Goal: Task Accomplishment & Management: Manage account settings

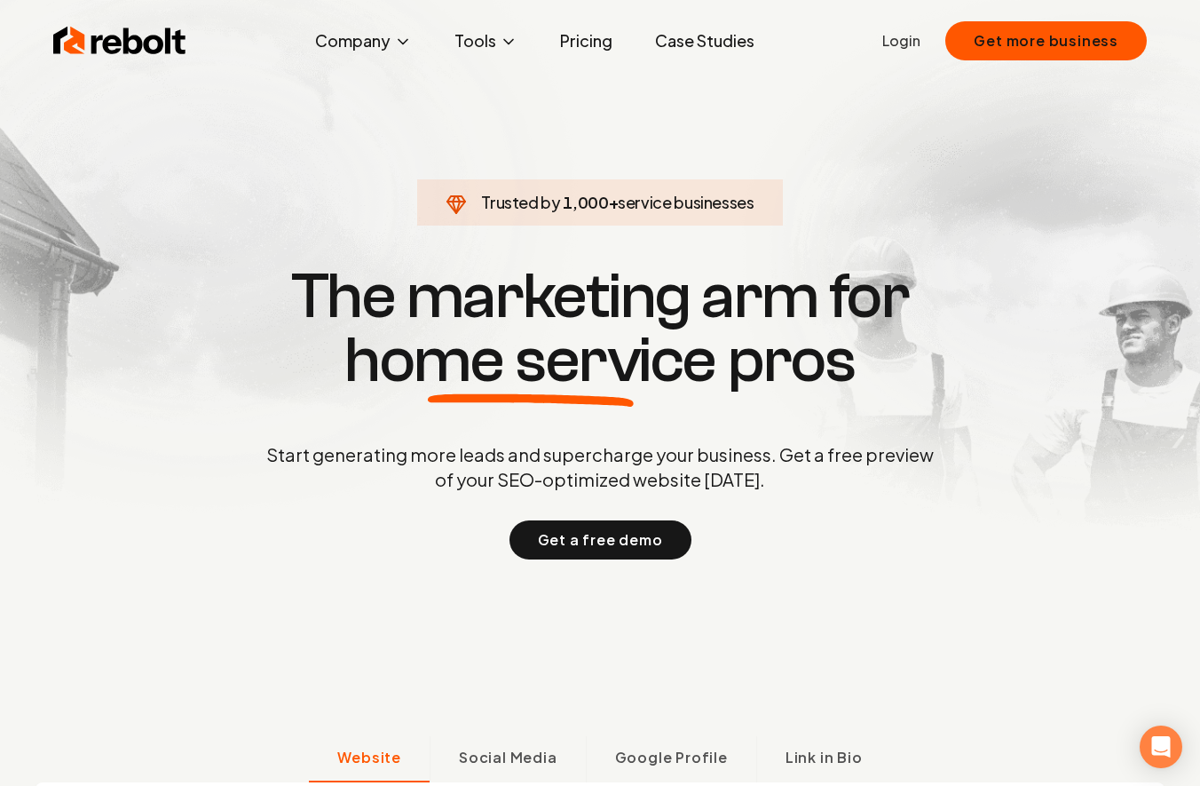
click at [914, 45] on link "Login" at bounding box center [901, 40] width 38 height 21
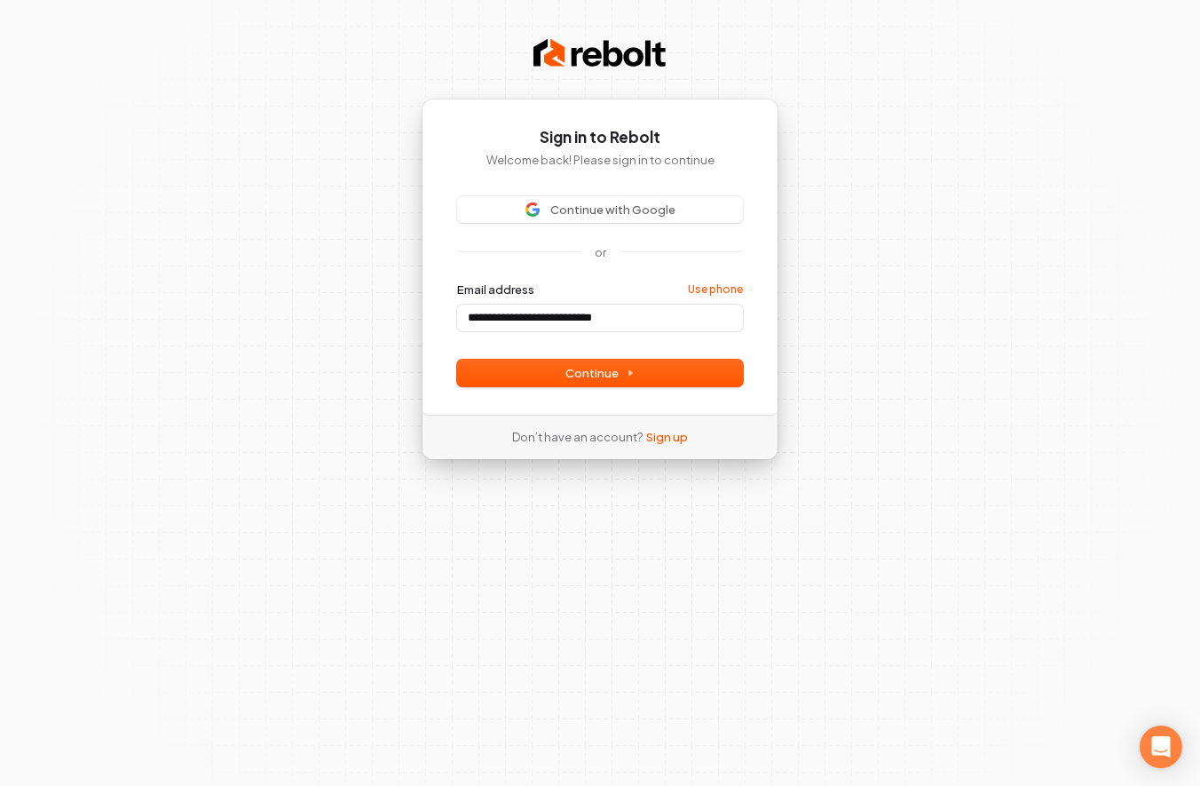
click at [660, 385] on div "**********" at bounding box center [600, 257] width 357 height 316
click at [667, 380] on button "Continue" at bounding box center [600, 372] width 286 height 27
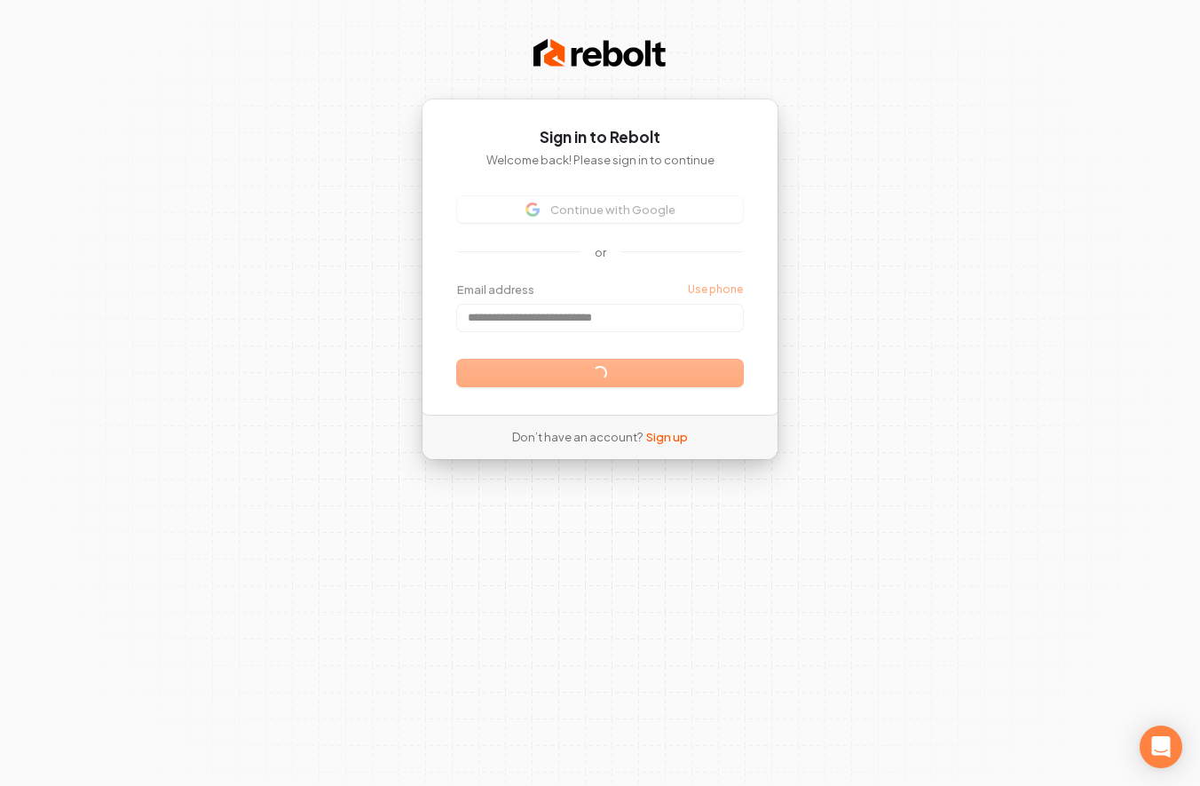
type input "**********"
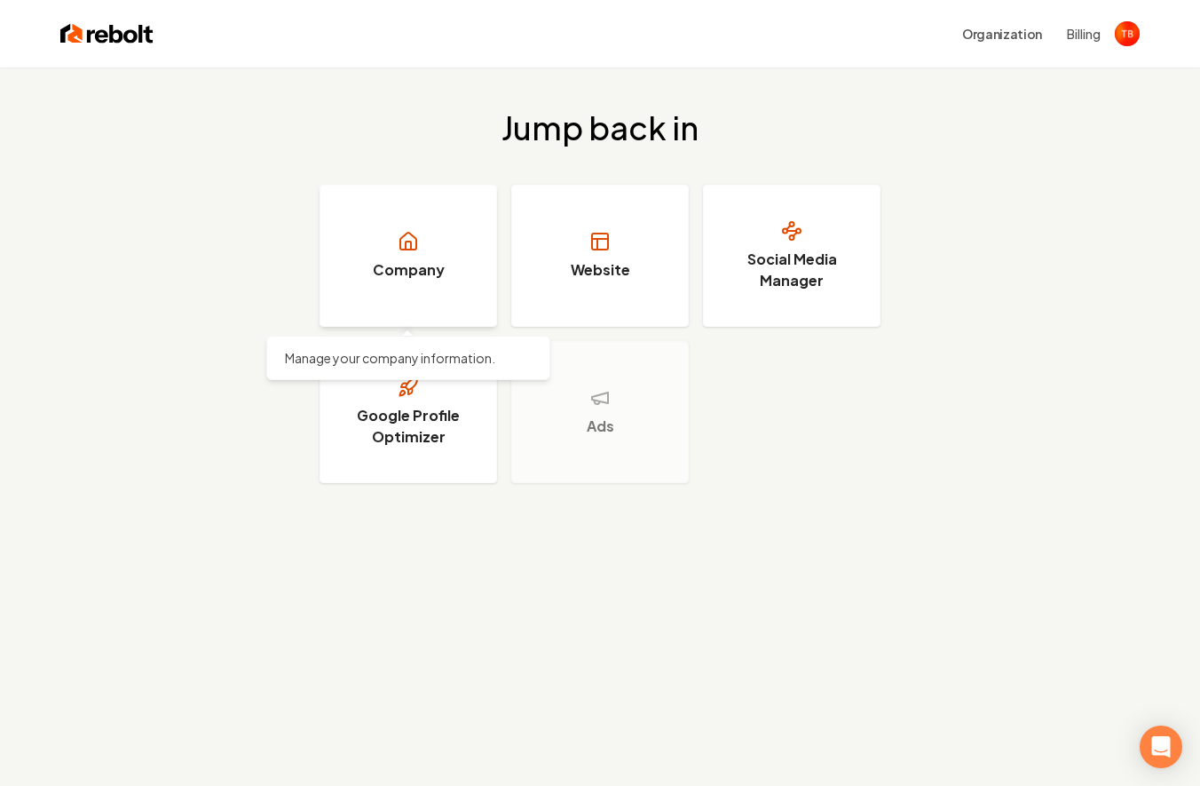
click at [427, 246] on link "Company" at bounding box center [409, 256] width 178 height 142
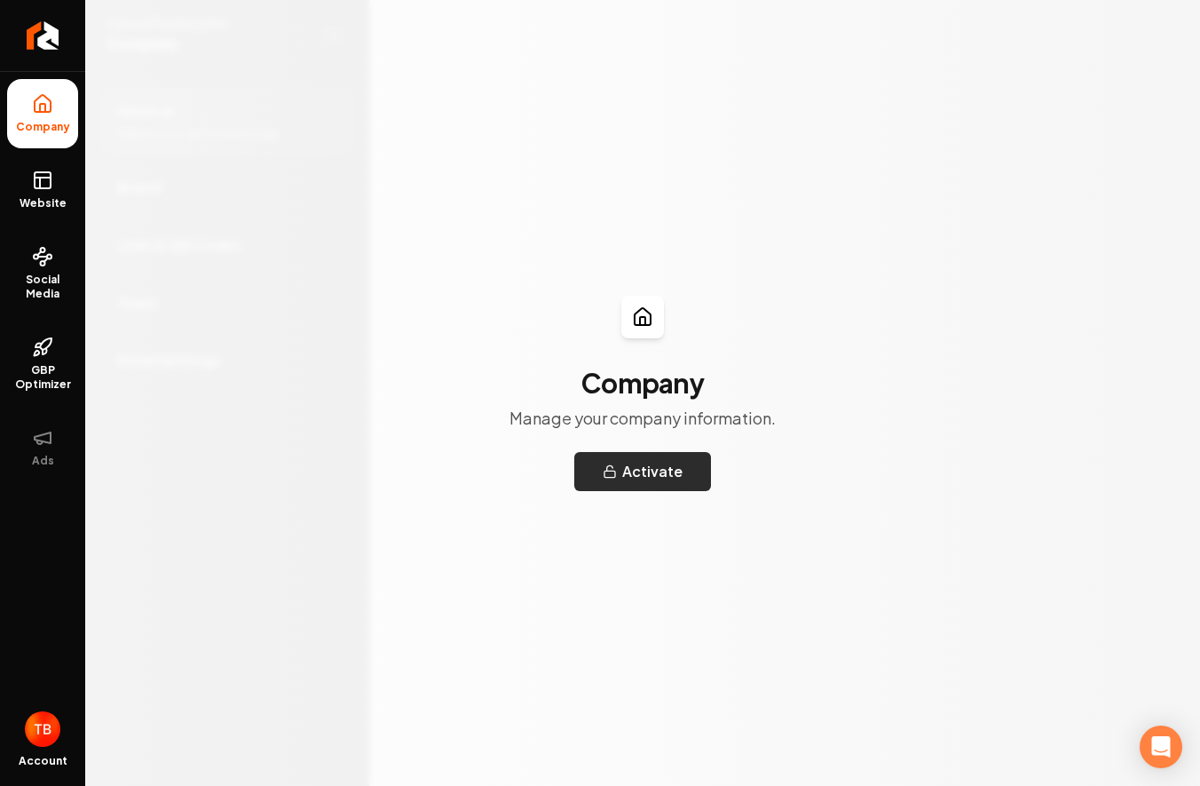
click at [643, 477] on button "Activate" at bounding box center [642, 471] width 137 height 39
click at [43, 186] on icon at bounding box center [42, 180] width 21 height 21
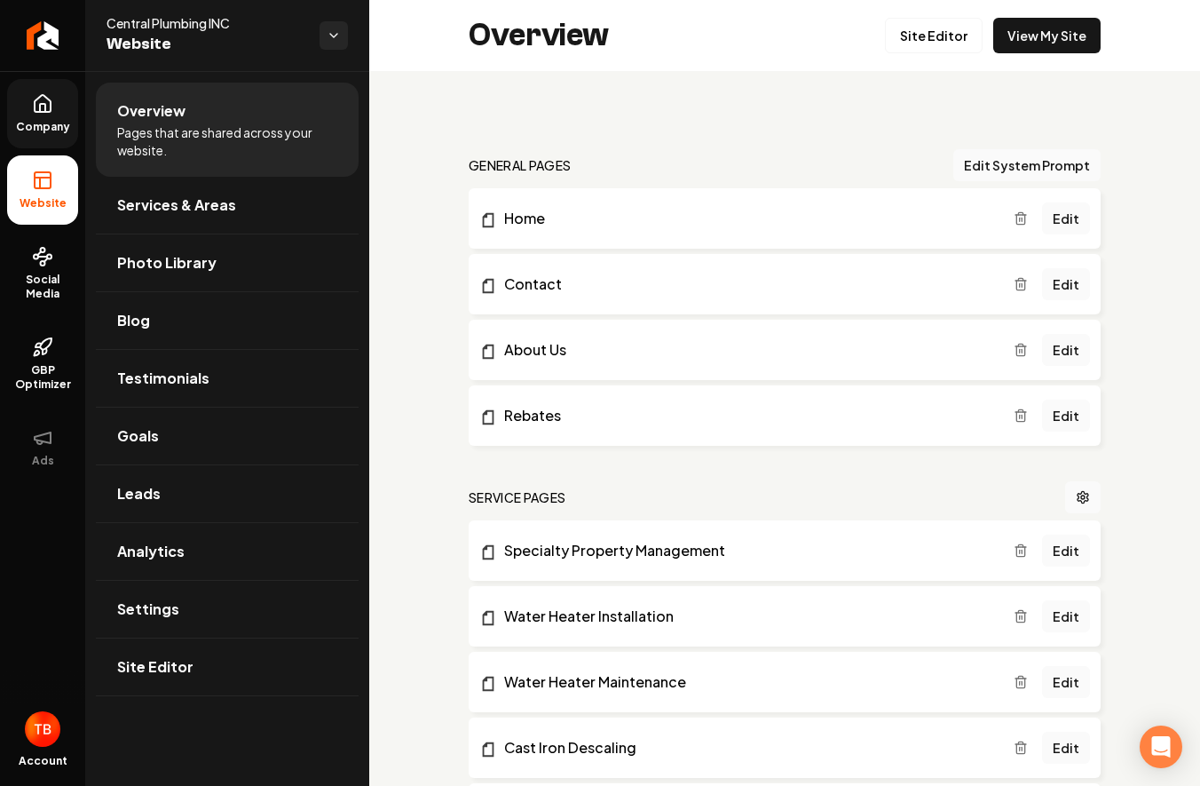
click at [47, 112] on icon at bounding box center [43, 103] width 16 height 17
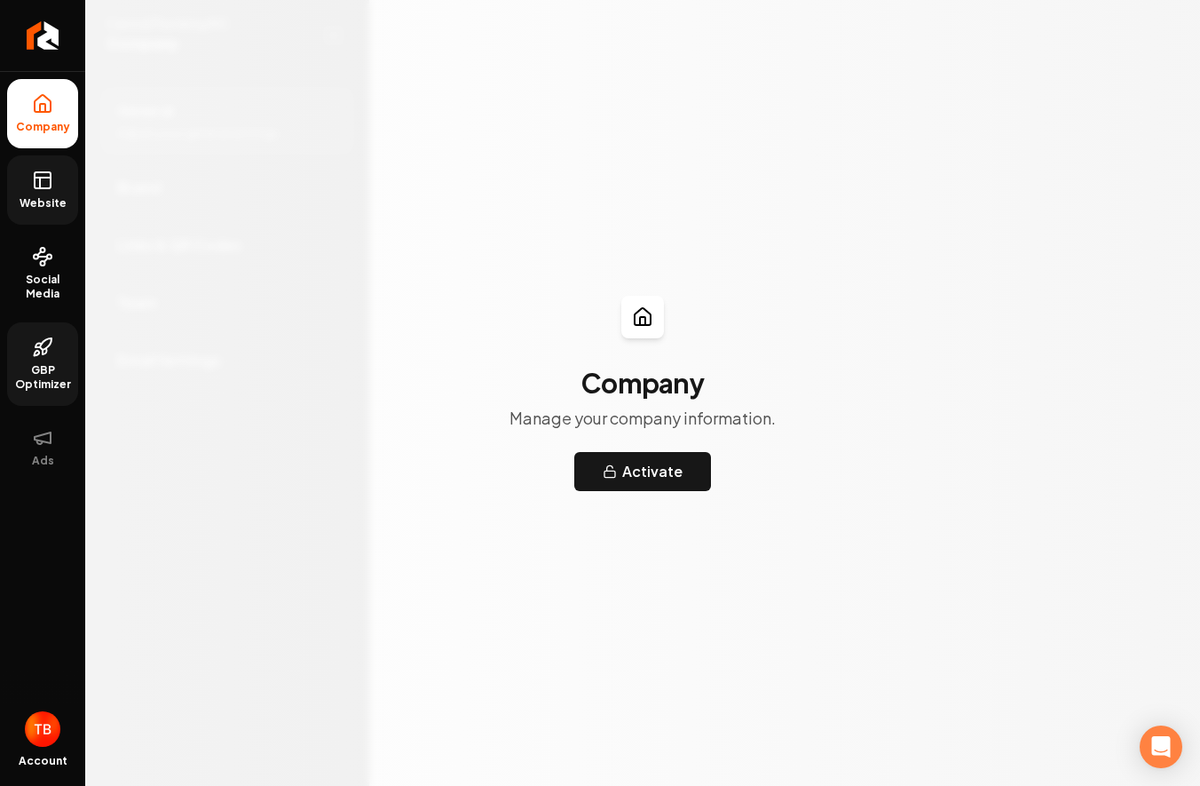
click at [42, 344] on icon at bounding box center [39, 346] width 6 height 4
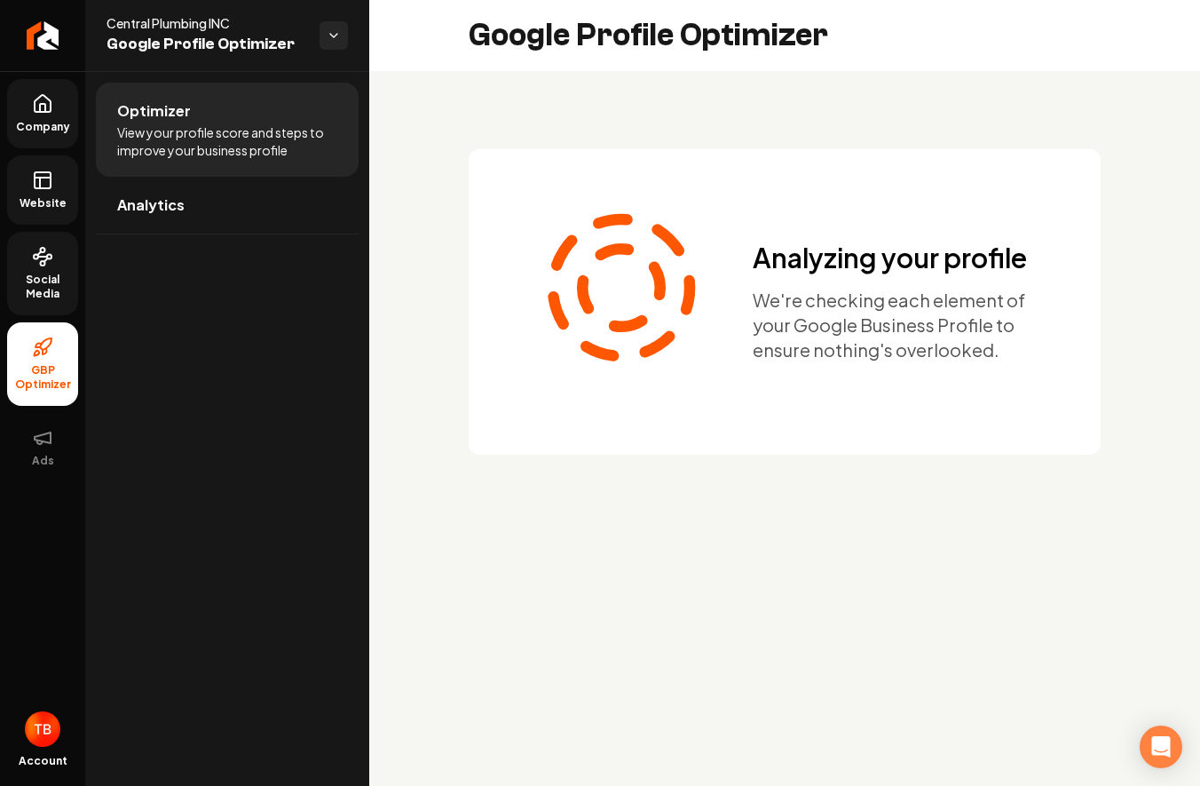
click at [54, 279] on span "Social Media" at bounding box center [42, 287] width 71 height 28
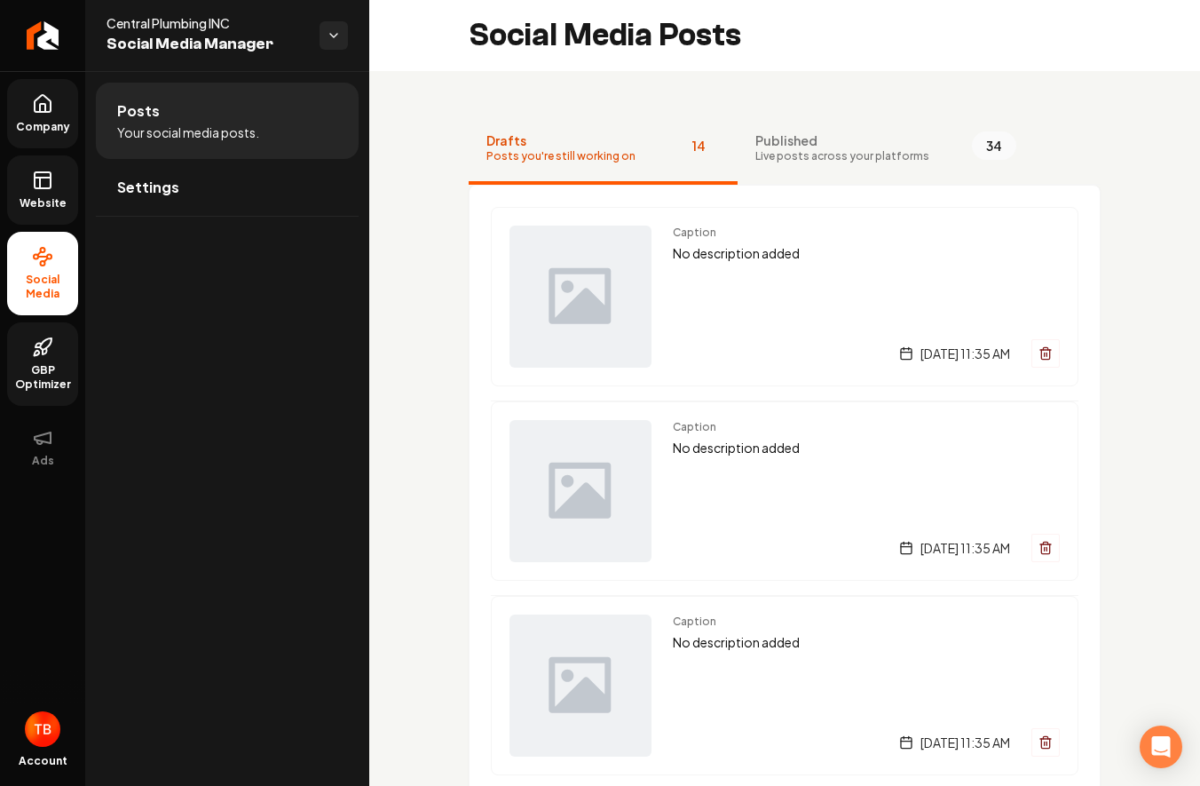
click at [36, 191] on link "Website" at bounding box center [42, 189] width 71 height 69
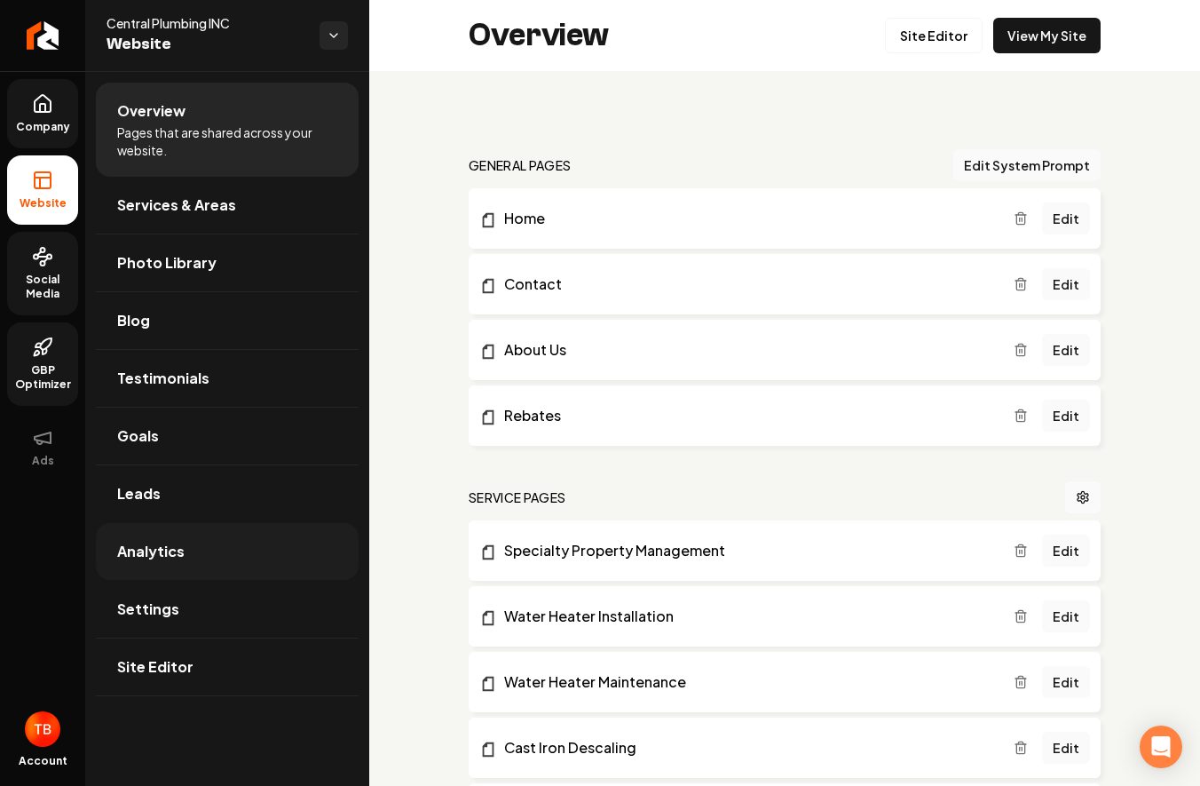
click at [212, 565] on link "Analytics" at bounding box center [227, 551] width 263 height 57
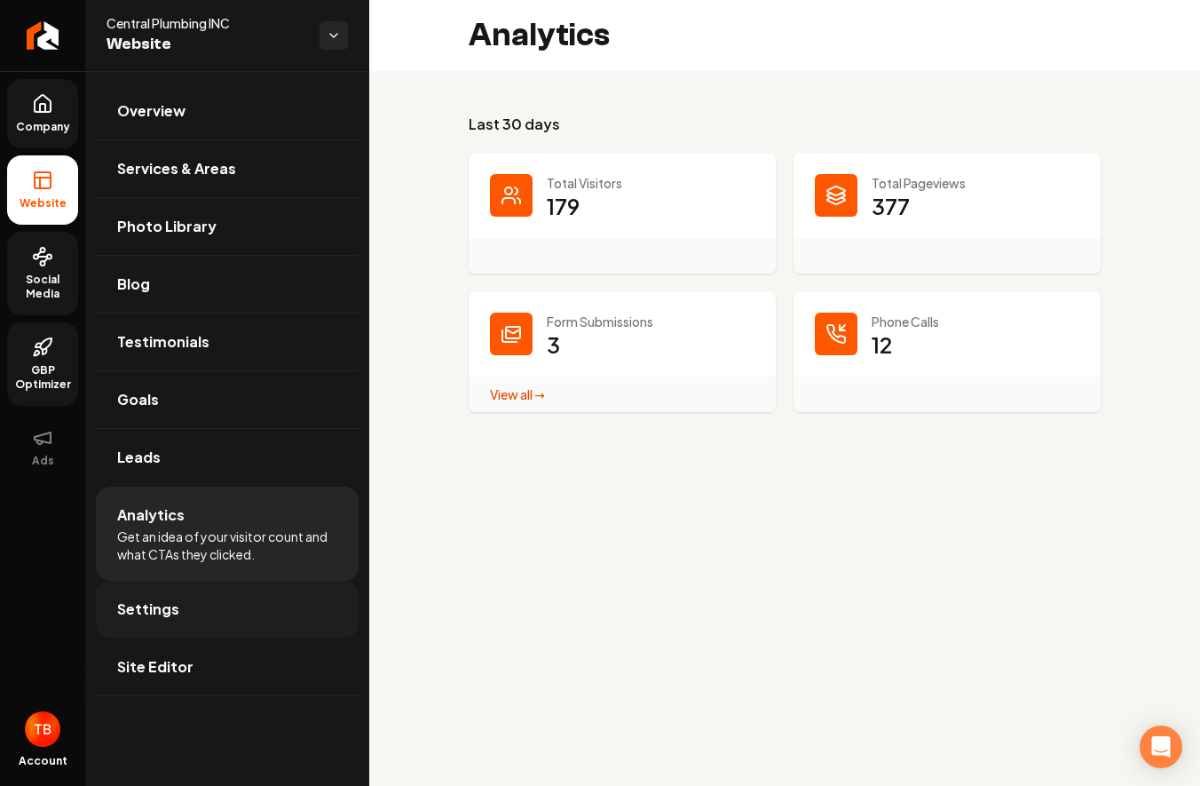
click at [201, 615] on link "Settings" at bounding box center [227, 609] width 263 height 57
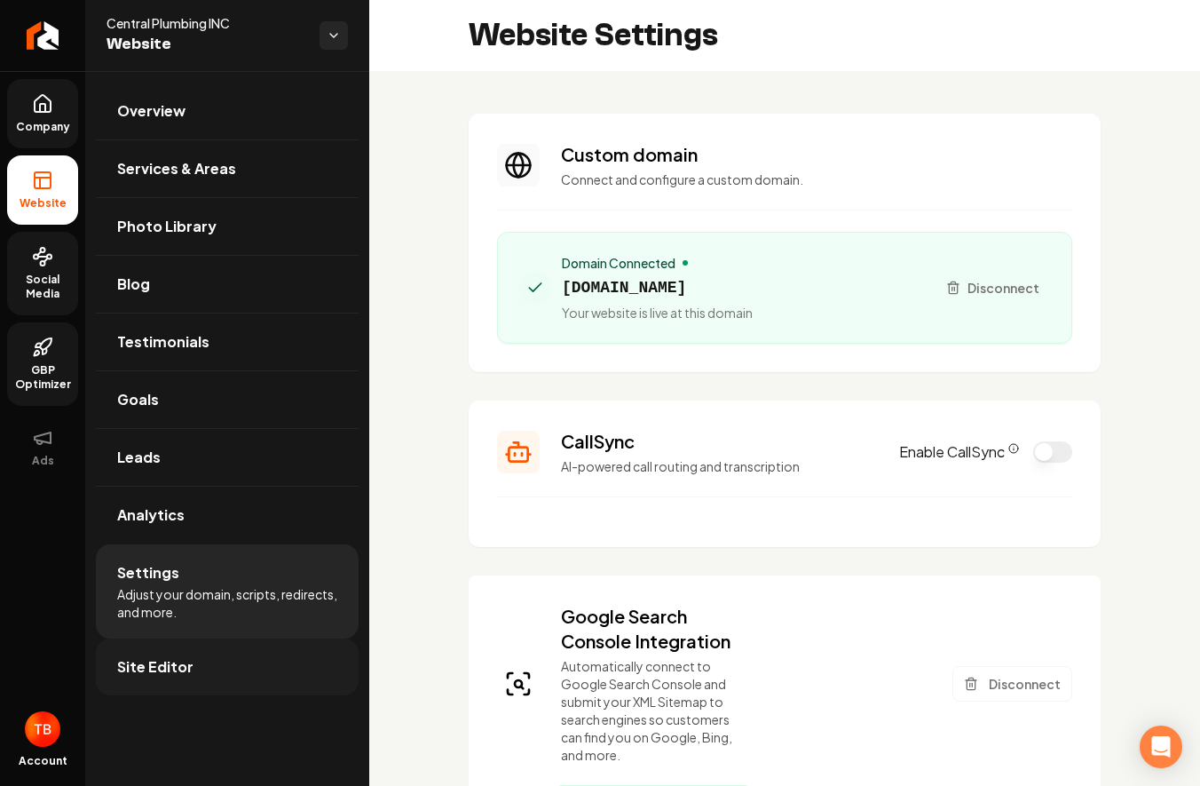
scroll to position [80, 0]
click at [241, 667] on link "Site Editor" at bounding box center [227, 666] width 263 height 57
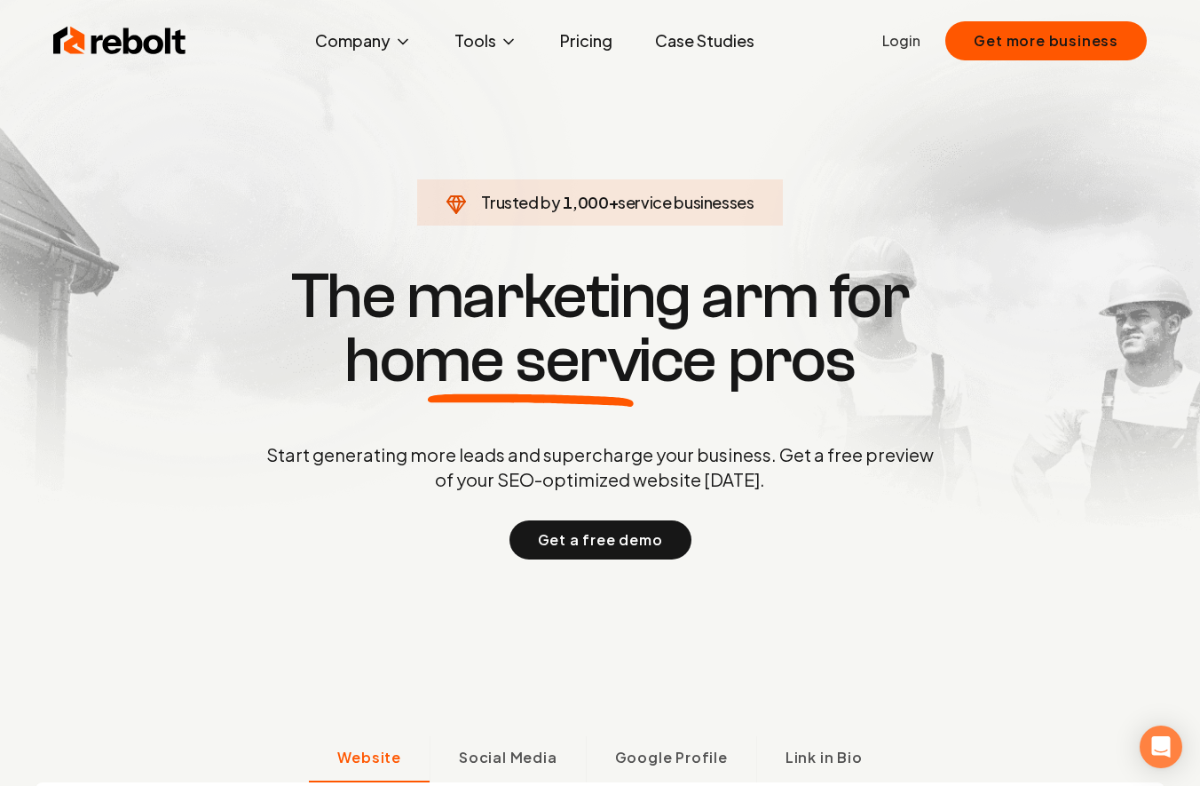
click at [909, 41] on link "Login" at bounding box center [901, 40] width 38 height 21
click at [927, 42] on ul "Login Get more business" at bounding box center [1014, 40] width 265 height 39
click at [912, 43] on link "Login" at bounding box center [901, 40] width 38 height 21
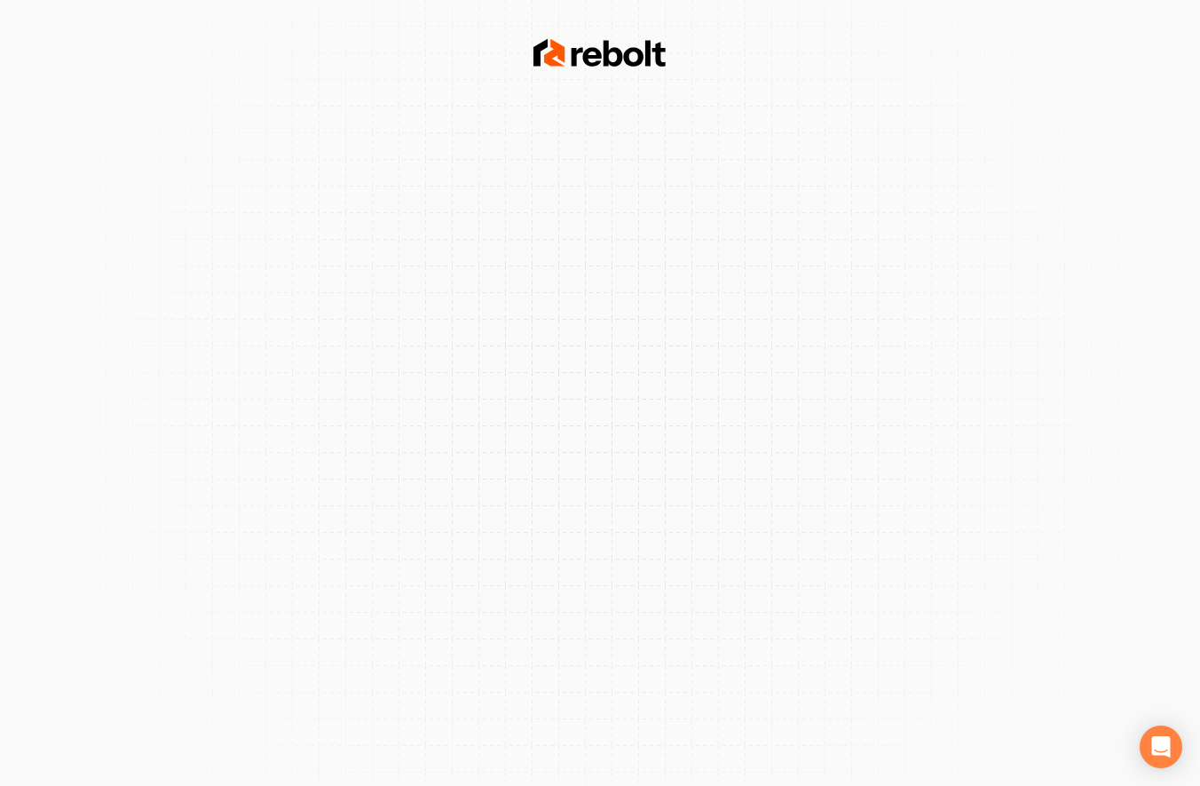
click at [709, 80] on div at bounding box center [600, 393] width 1200 height 786
click at [628, 51] on img at bounding box center [599, 54] width 133 height 36
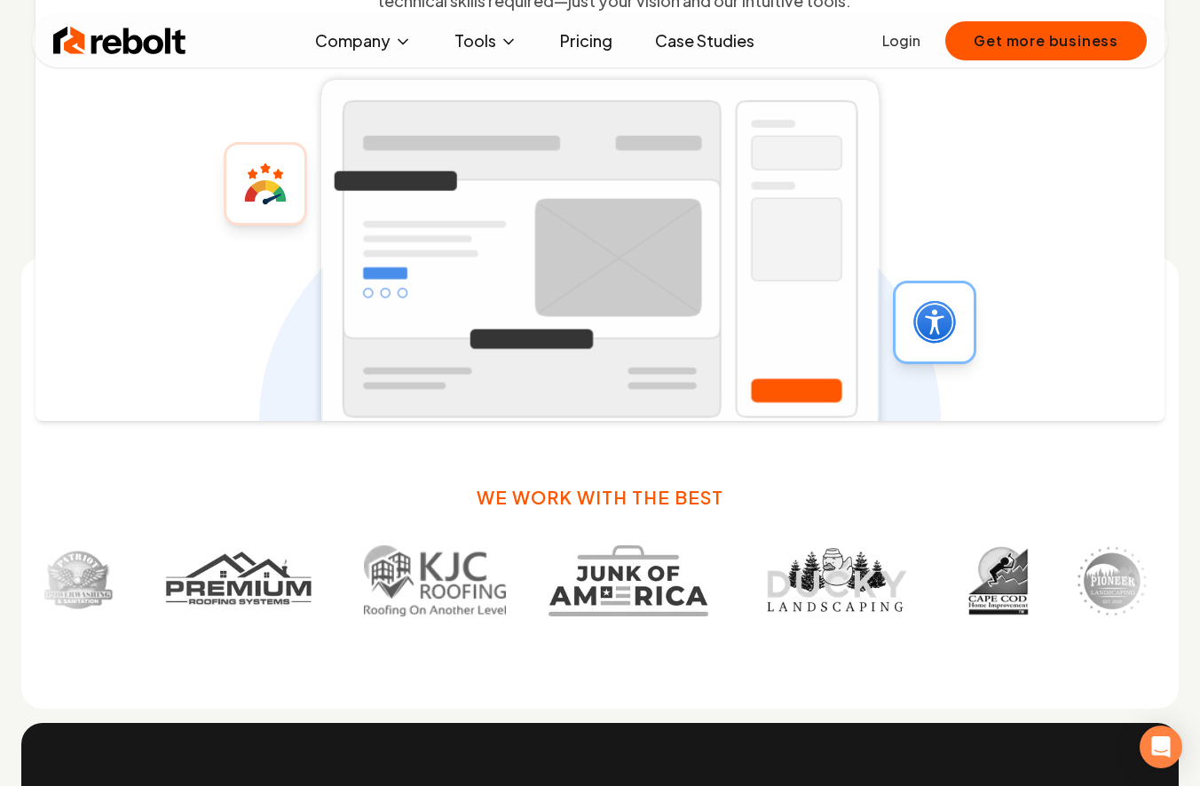
scroll to position [298, 0]
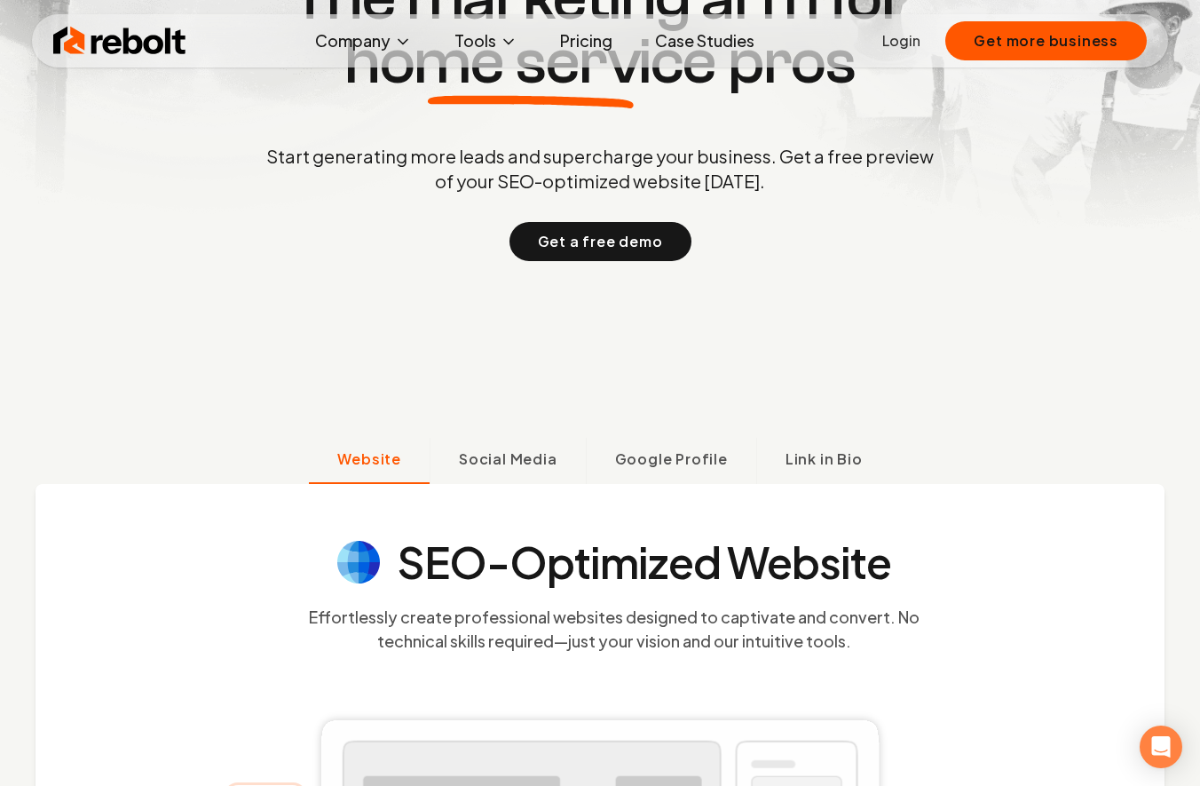
click at [904, 46] on link "Login" at bounding box center [901, 40] width 38 height 21
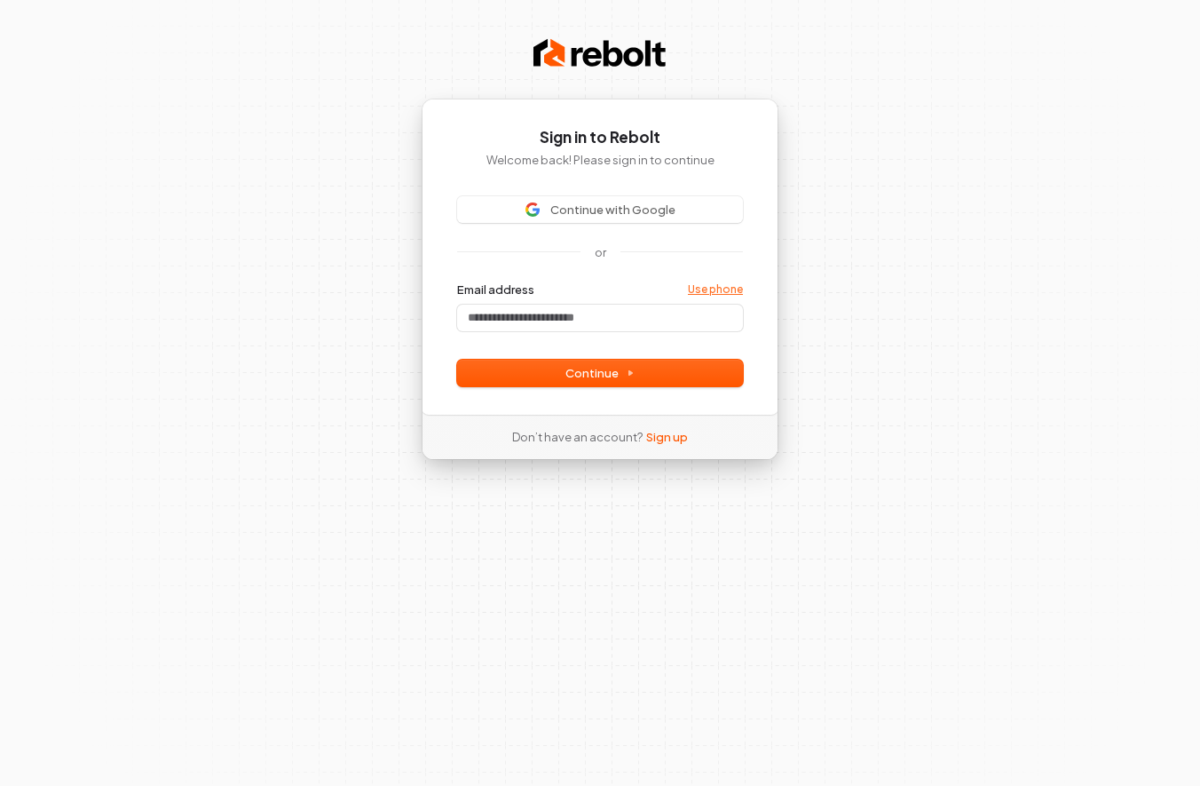
click at [732, 288] on link "Use phone" at bounding box center [715, 289] width 55 height 14
click at [643, 314] on input "Phone number" at bounding box center [633, 317] width 217 height 27
click at [634, 391] on div "**********" at bounding box center [600, 257] width 357 height 316
click at [648, 374] on button "Continue" at bounding box center [600, 372] width 286 height 27
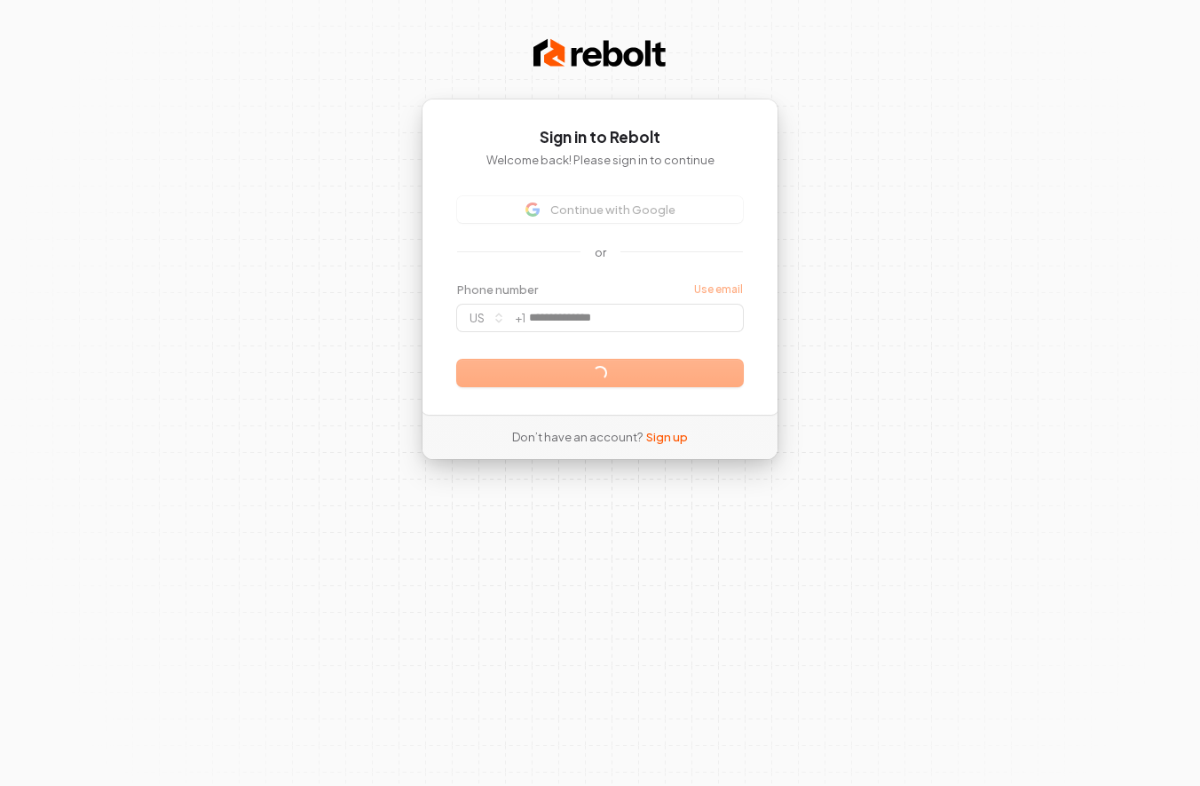
type input "**********"
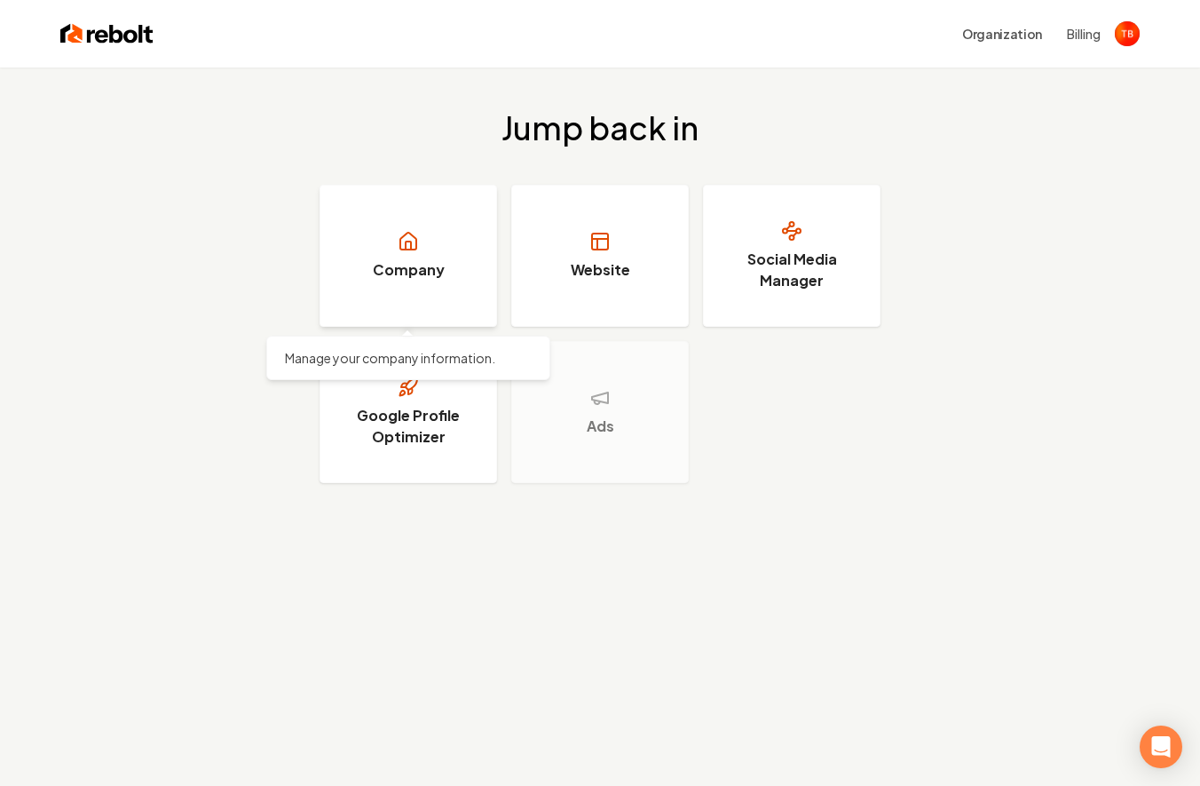
click at [427, 284] on link "Company" at bounding box center [409, 256] width 178 height 142
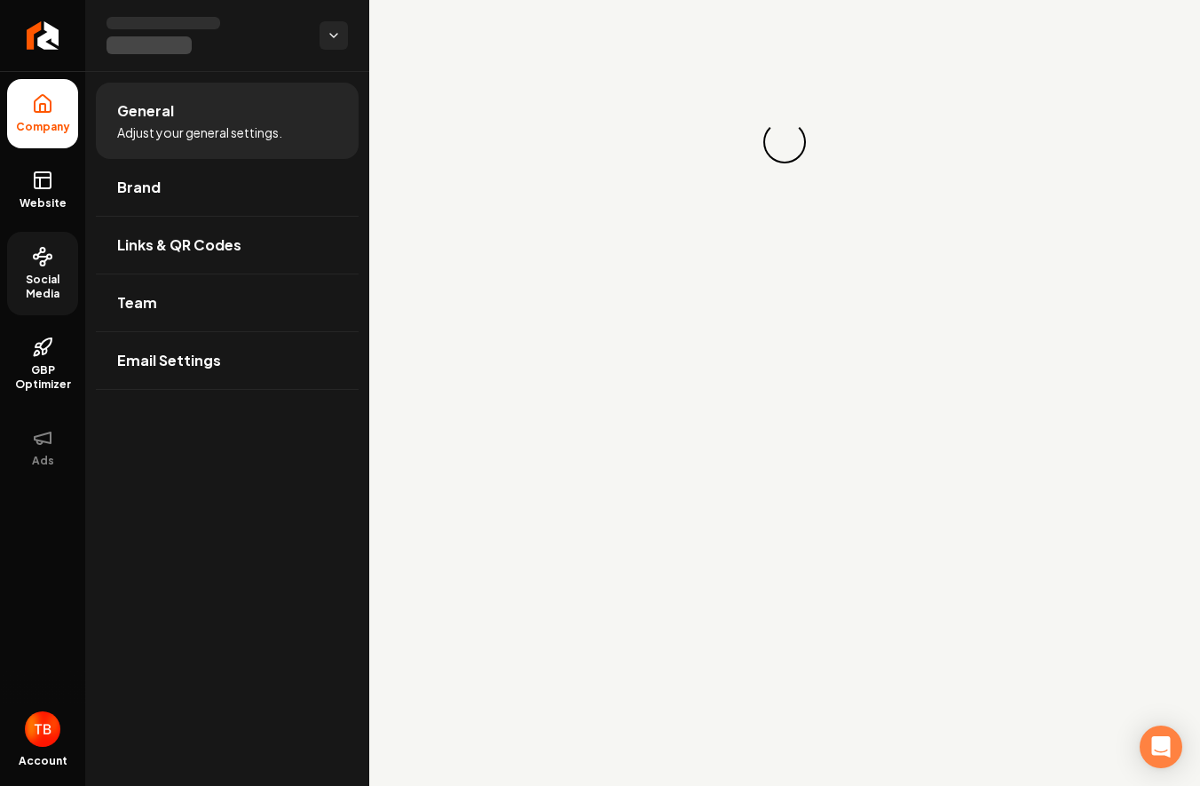
click at [42, 263] on icon at bounding box center [42, 256] width 21 height 21
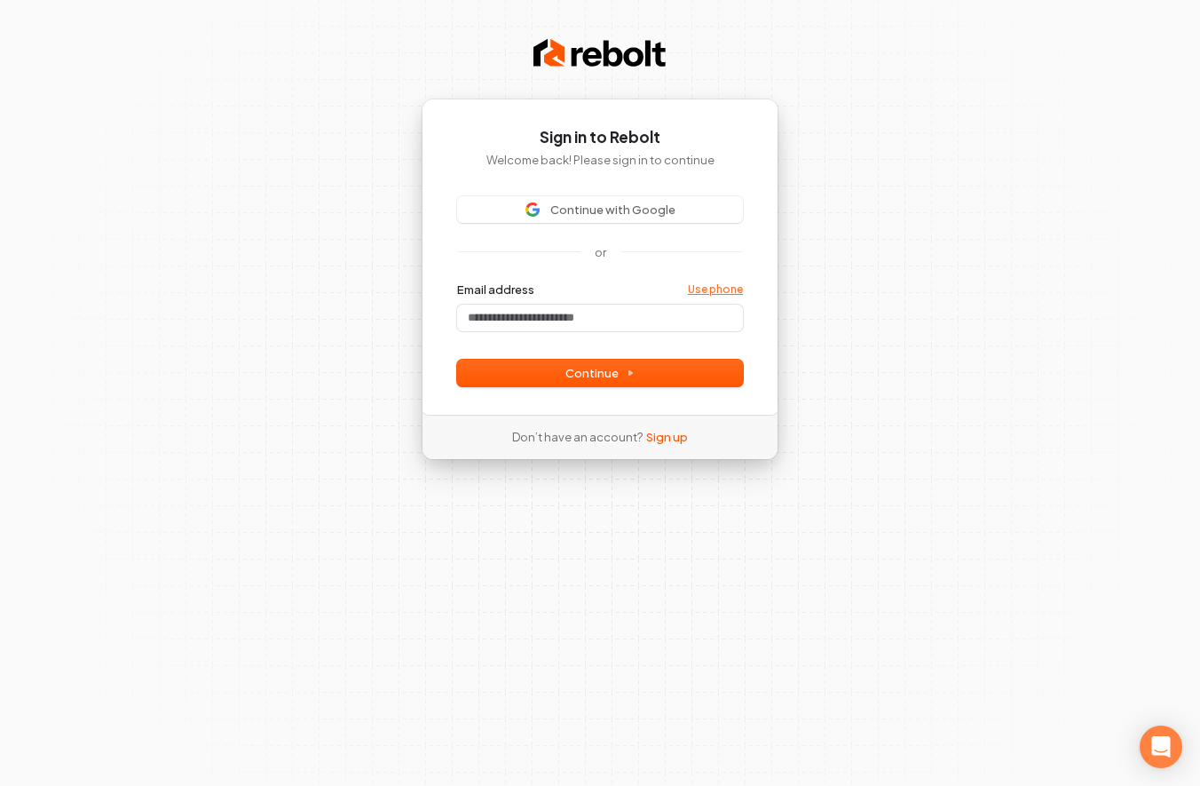
click at [737, 287] on link "Use phone" at bounding box center [715, 289] width 55 height 14
click at [457, 281] on button "submit" at bounding box center [457, 281] width 0 height 0
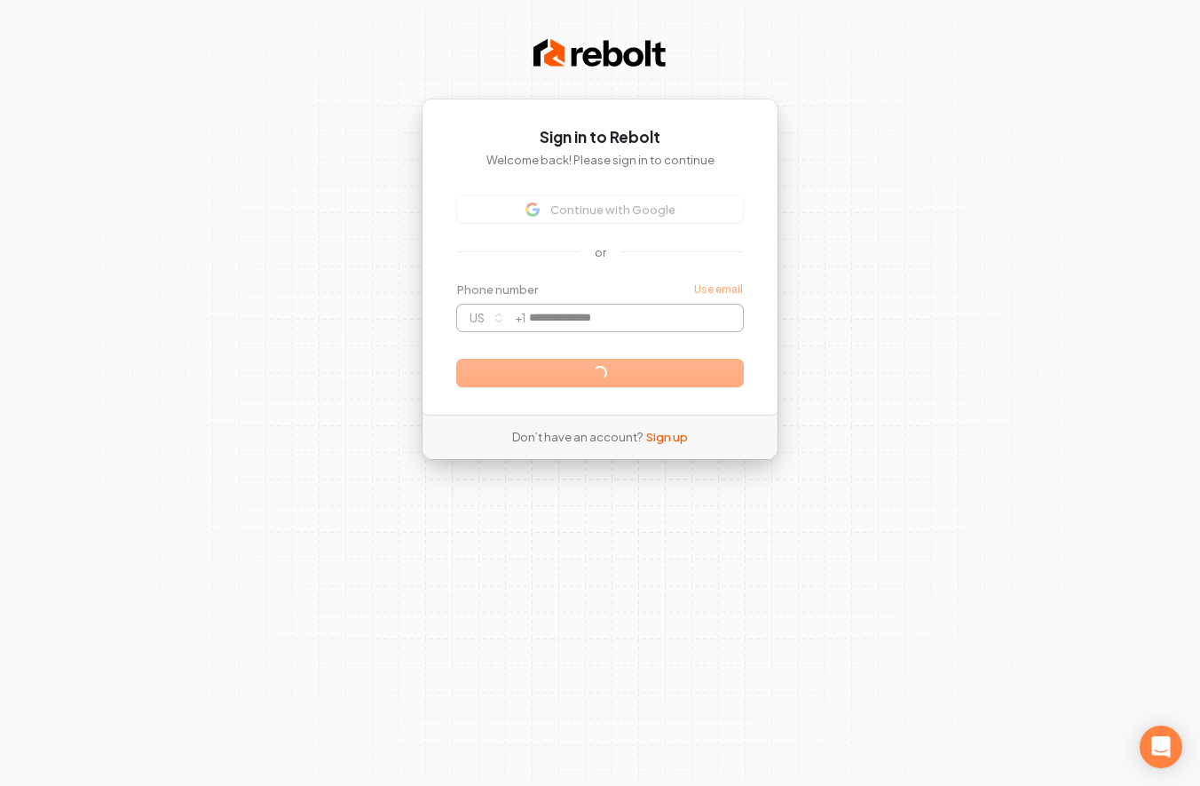
type input "**********"
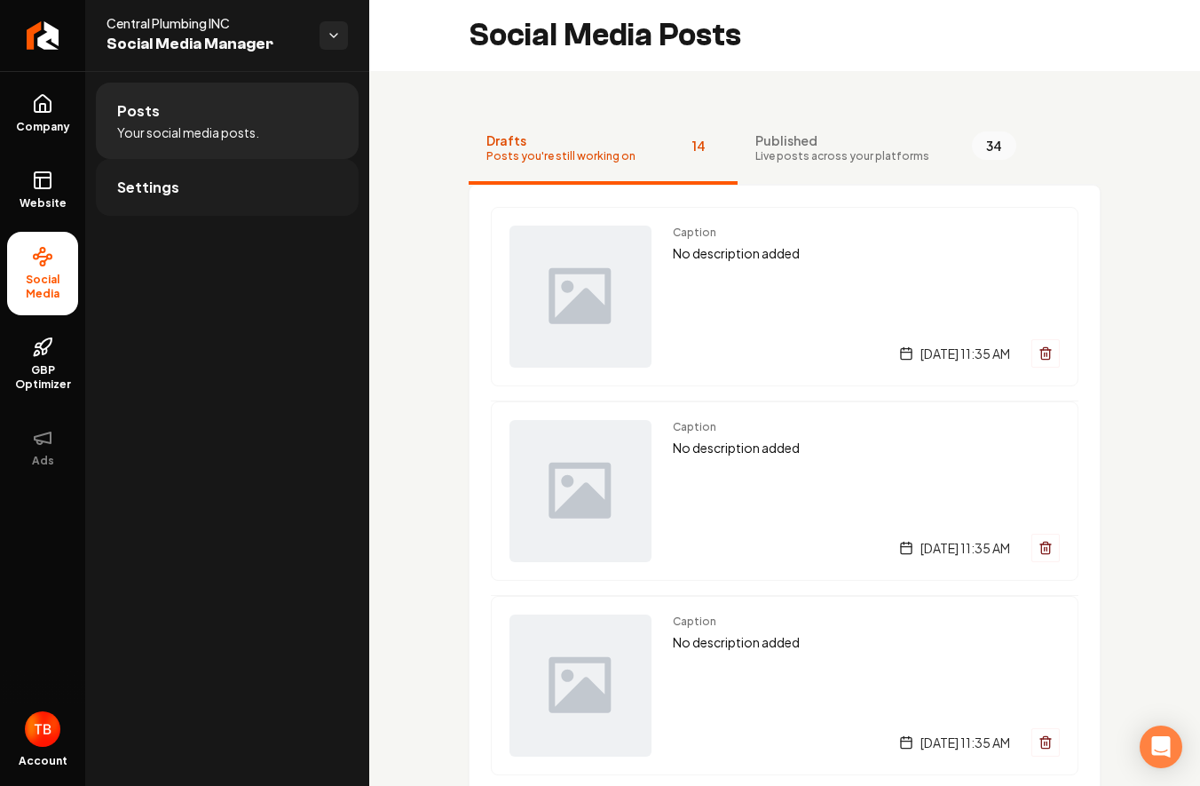
click at [170, 188] on span "Settings" at bounding box center [148, 187] width 62 height 21
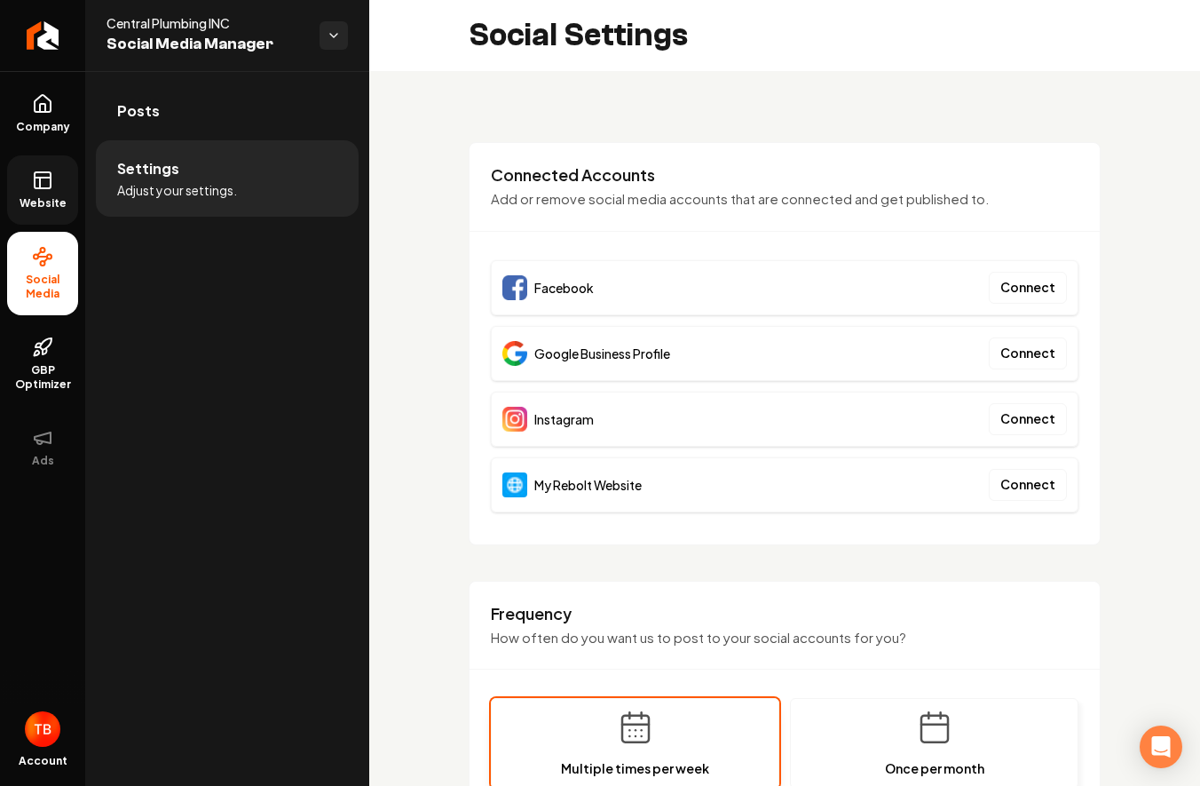
click at [50, 187] on rect at bounding box center [43, 180] width 16 height 16
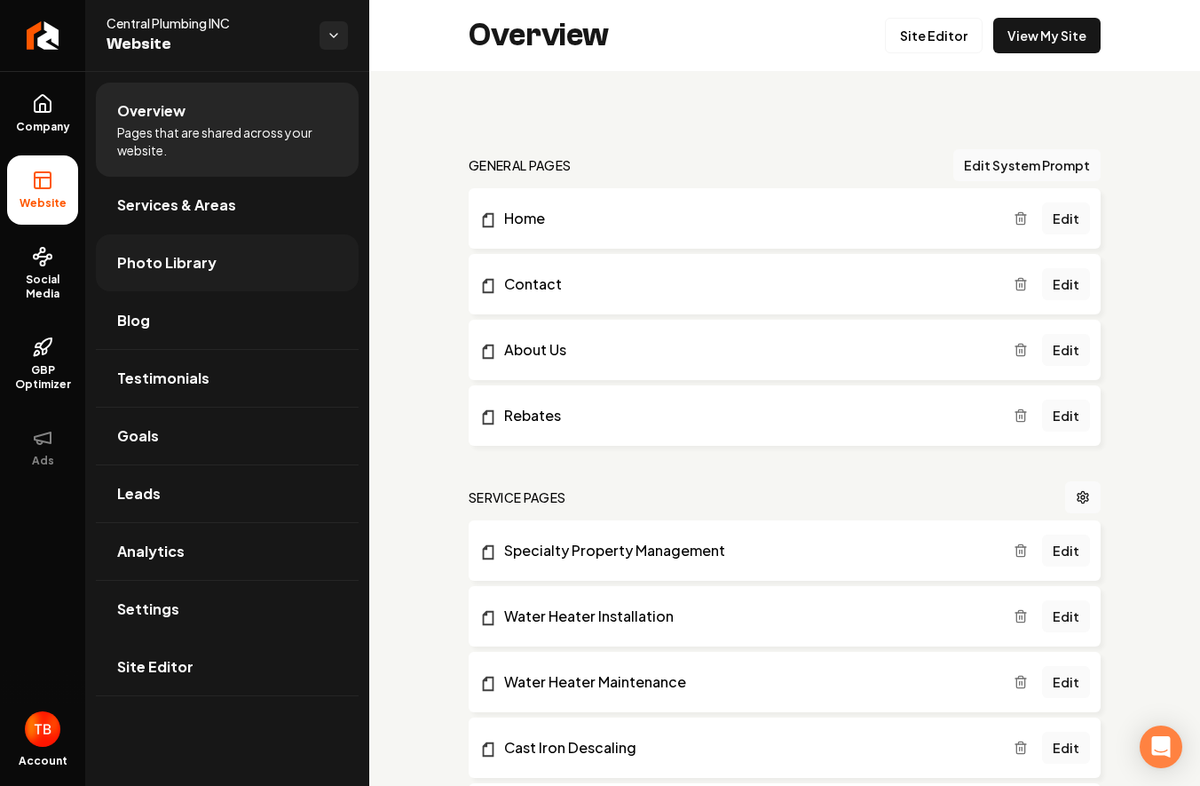
click at [151, 263] on span "Photo Library" at bounding box center [166, 262] width 99 height 21
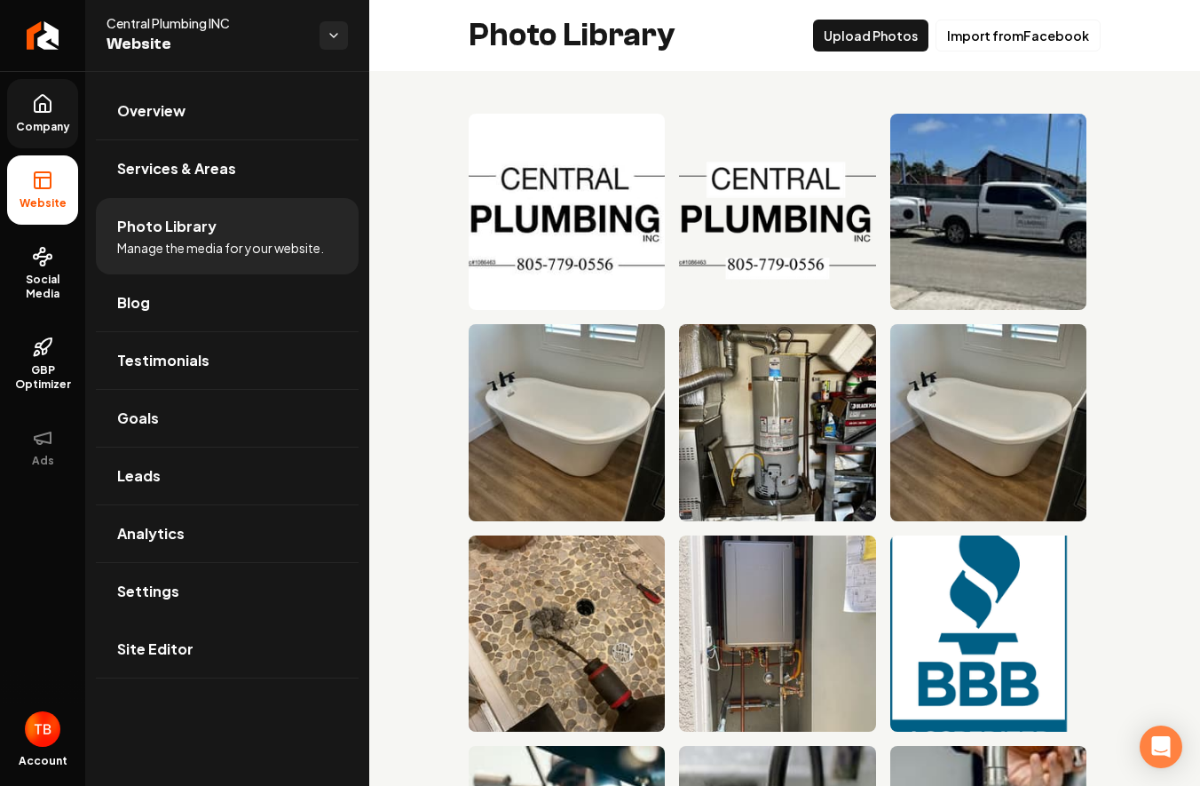
click at [45, 110] on icon at bounding box center [42, 108] width 5 height 8
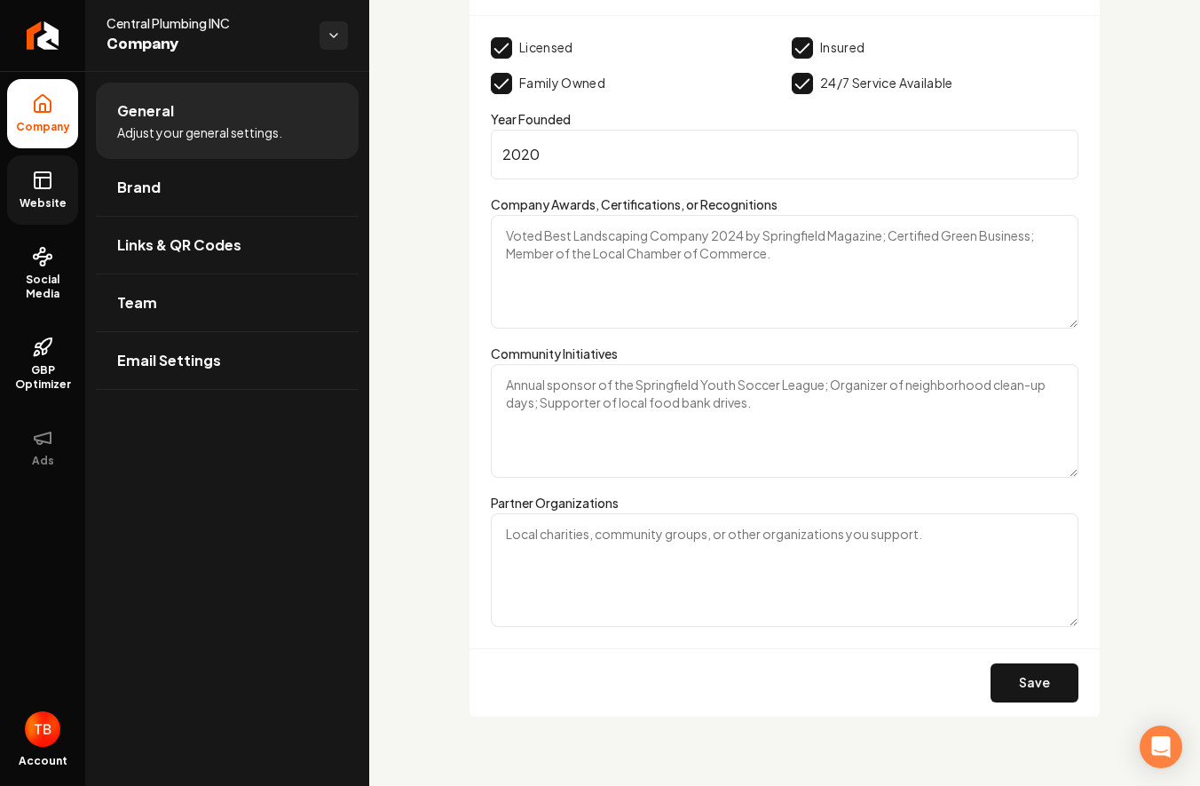
scroll to position [3143, 0]
click at [35, 272] on link "Social Media" at bounding box center [42, 273] width 71 height 83
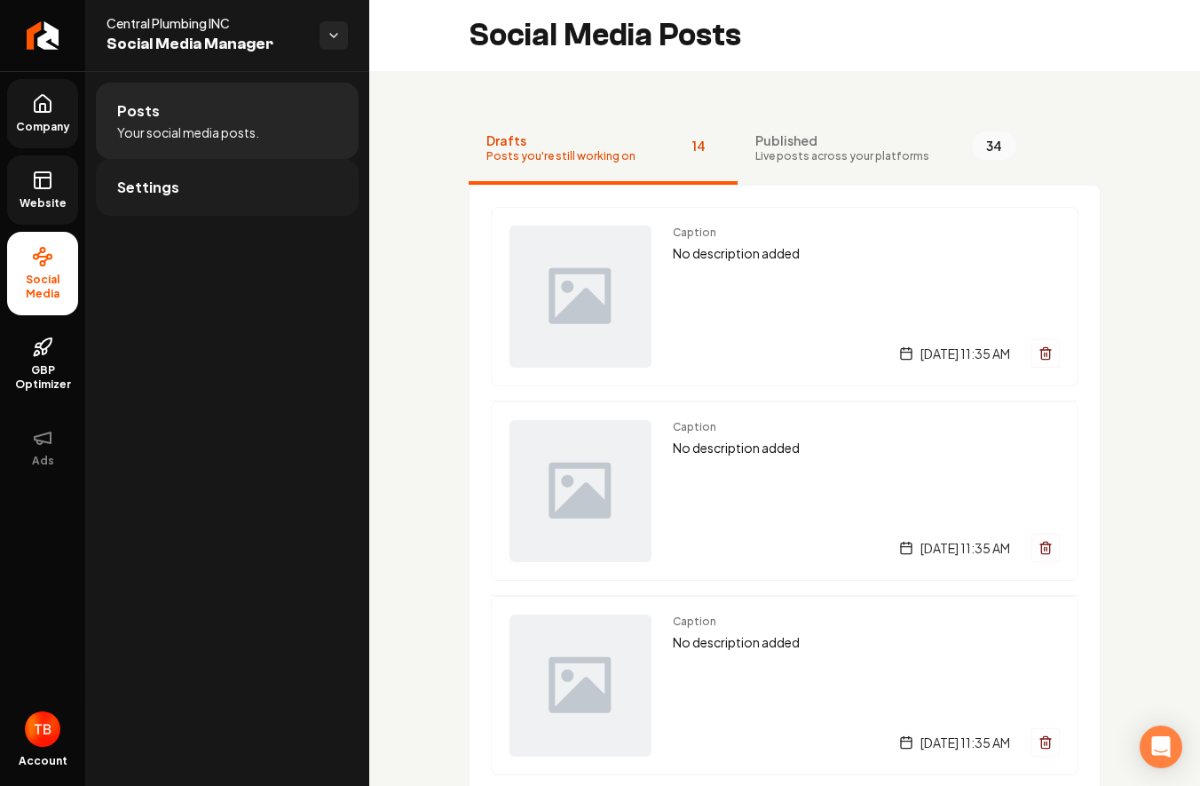
click at [179, 202] on link "Settings" at bounding box center [227, 187] width 263 height 57
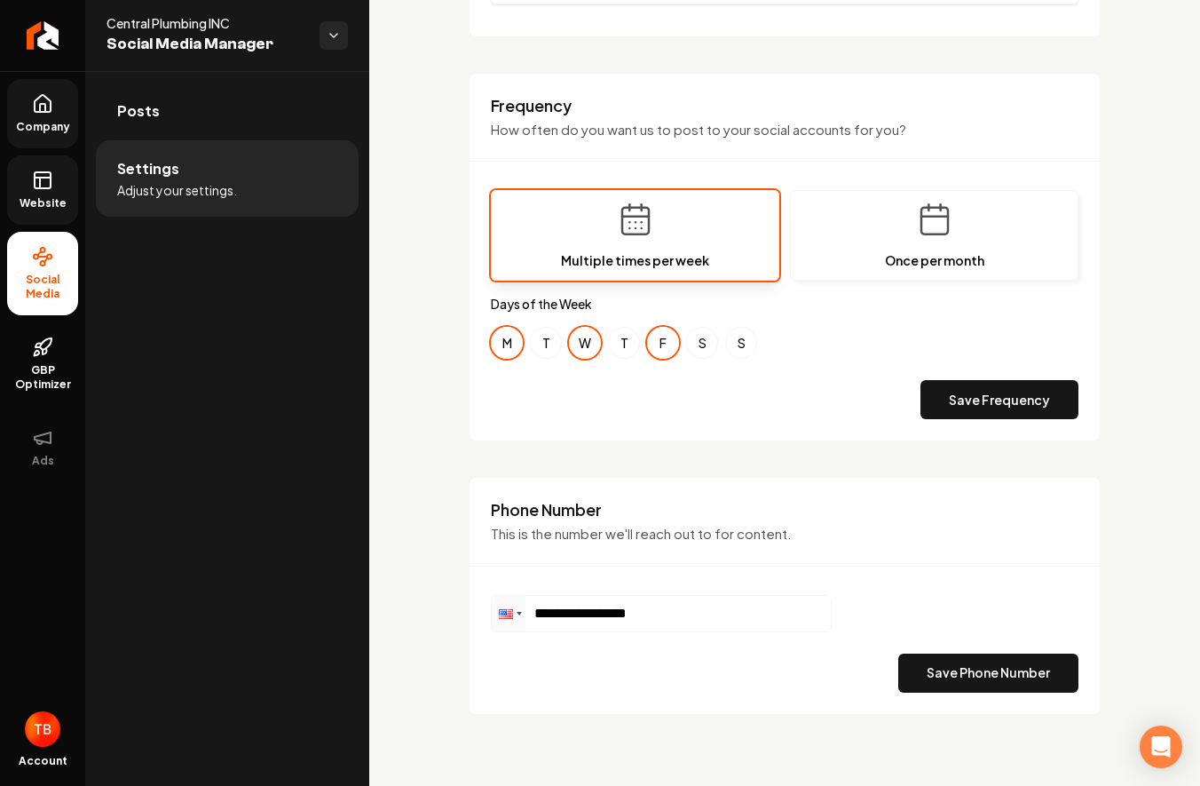
scroll to position [495, 0]
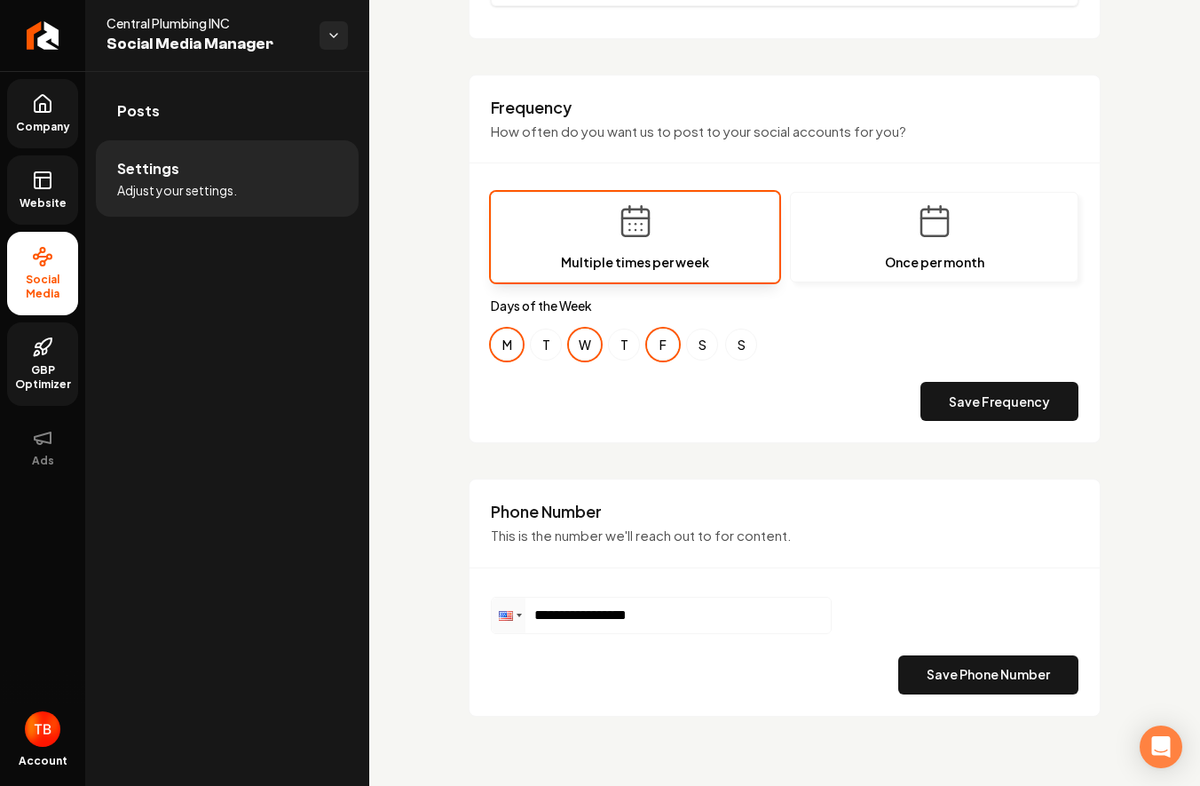
click at [33, 365] on span "GBP Optimizer" at bounding box center [42, 377] width 71 height 28
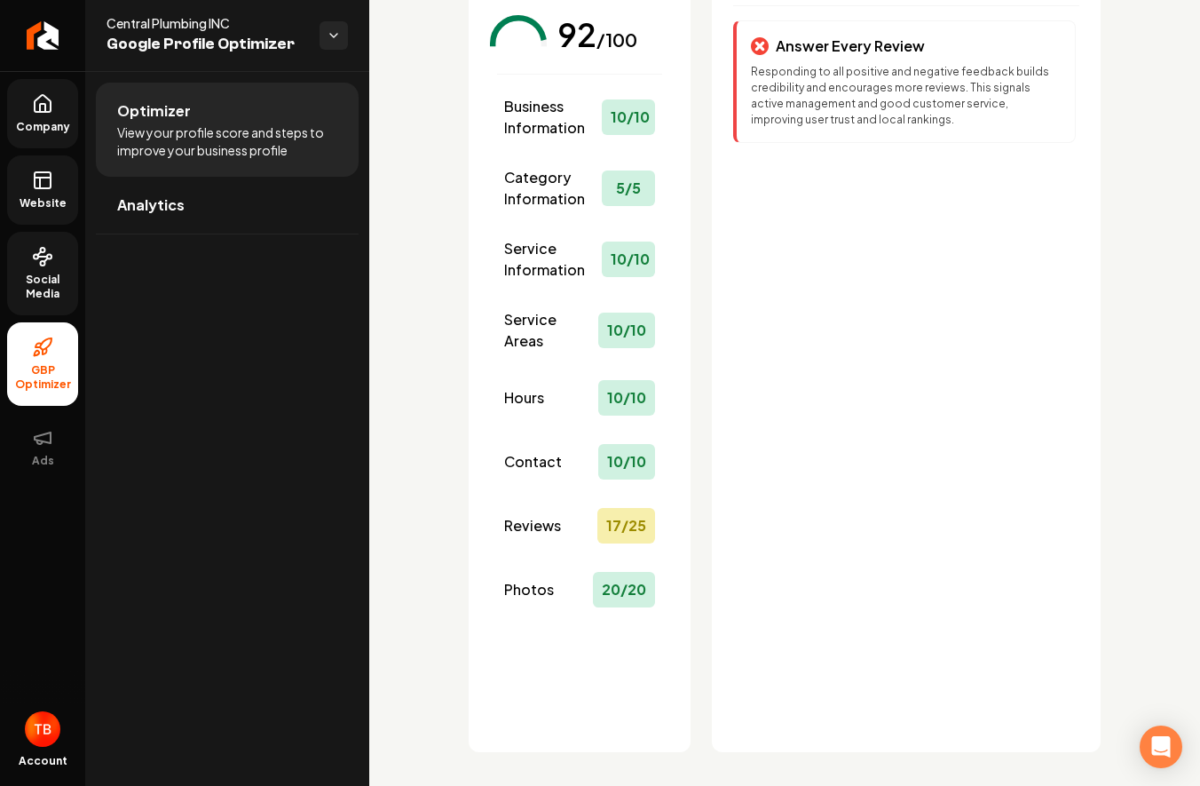
scroll to position [180, 0]
click at [554, 521] on span "Reviews" at bounding box center [532, 524] width 57 height 21
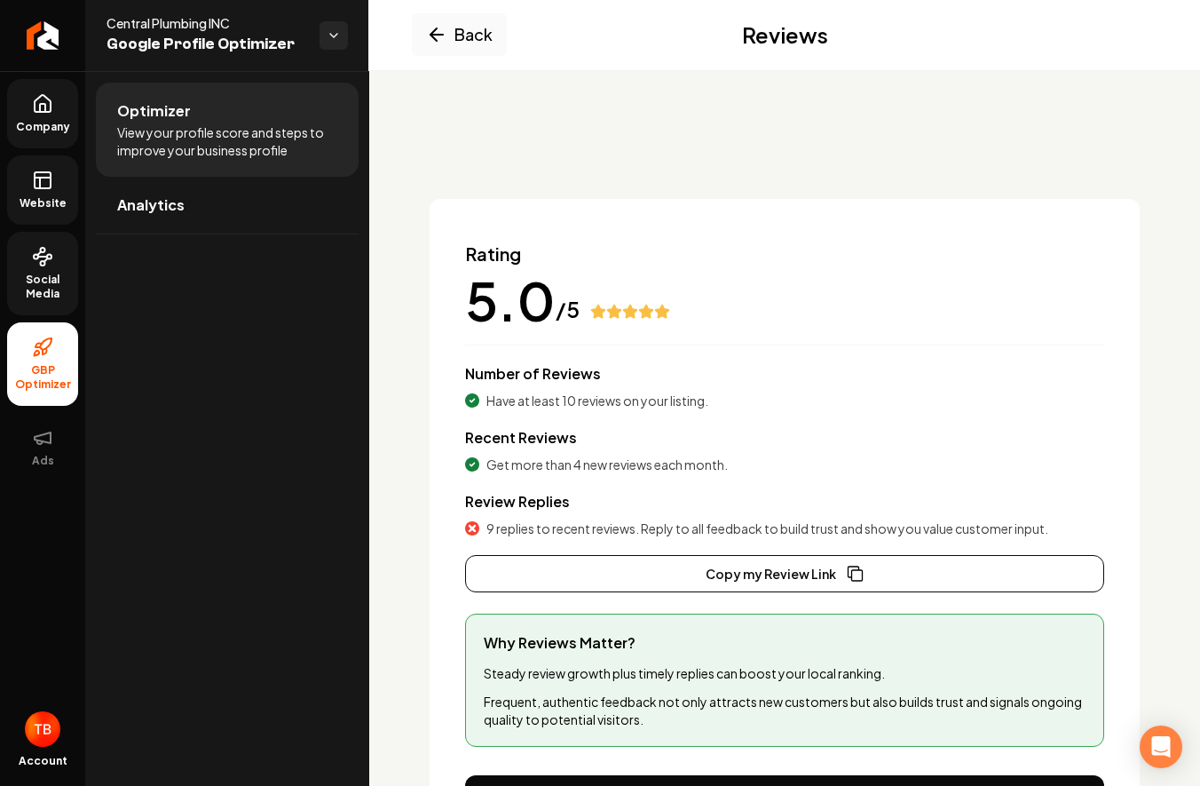
scroll to position [0, 0]
click at [476, 37] on button "Back" at bounding box center [459, 34] width 95 height 43
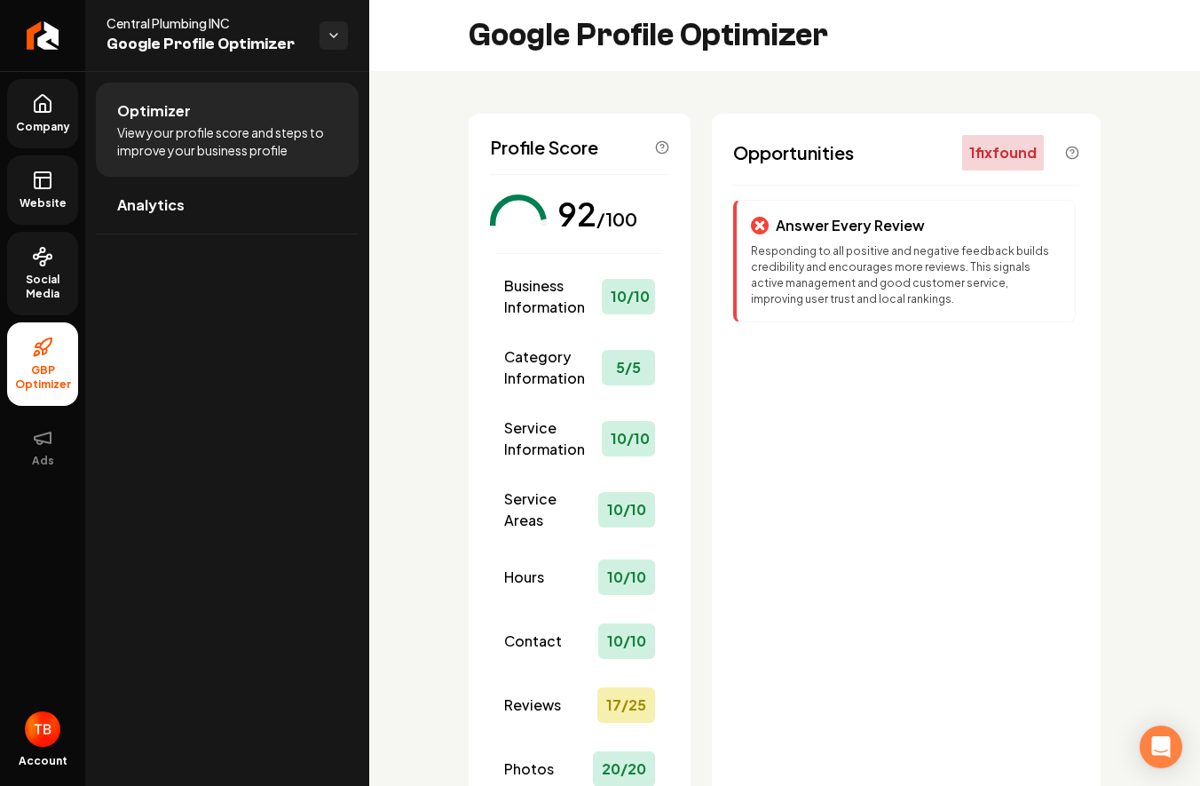
click at [62, 187] on link "Website" at bounding box center [42, 189] width 71 height 69
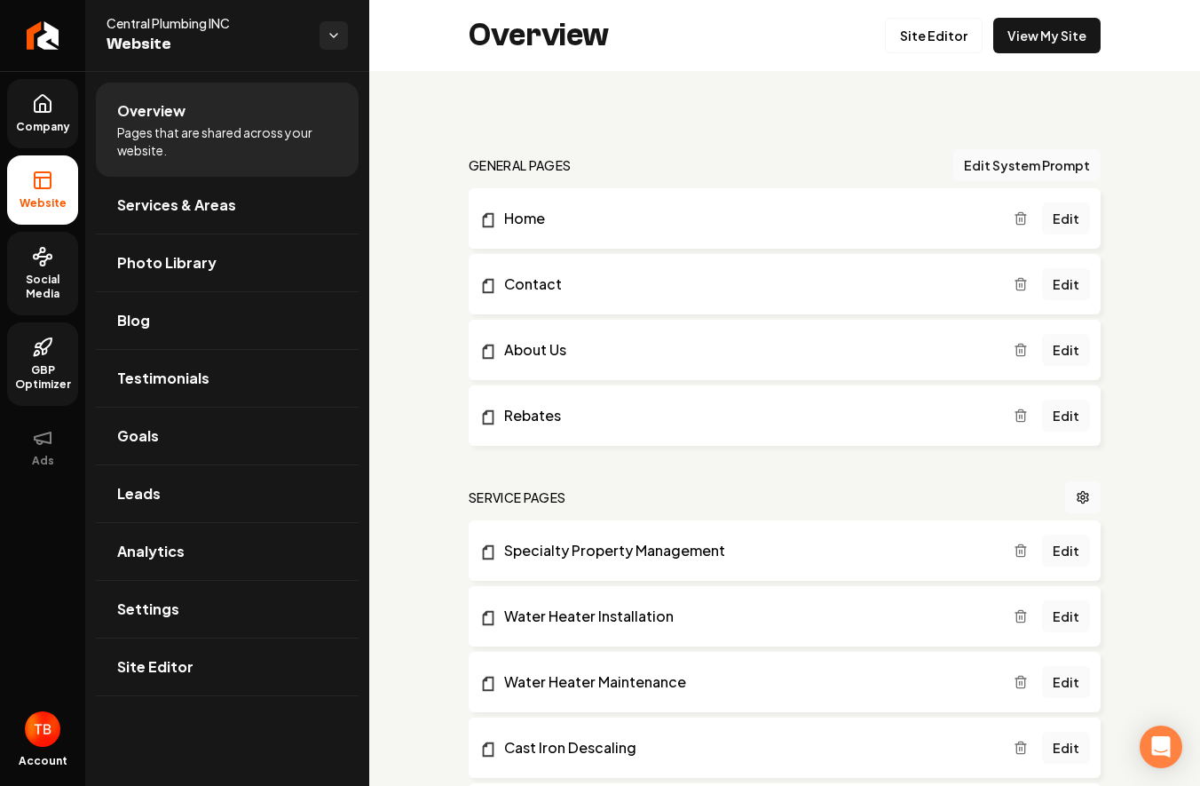
click at [40, 367] on span "GBP Optimizer" at bounding box center [42, 377] width 71 height 28
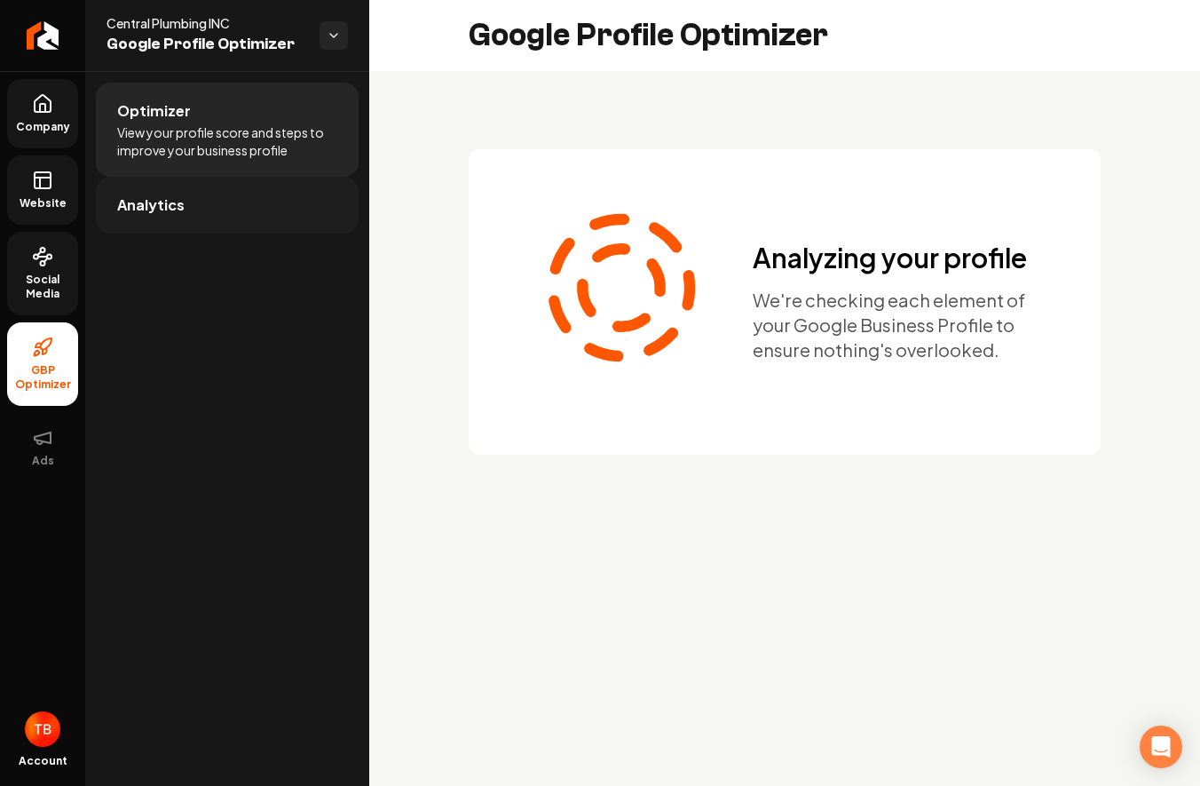
click at [125, 214] on span "Analytics" at bounding box center [150, 204] width 67 height 21
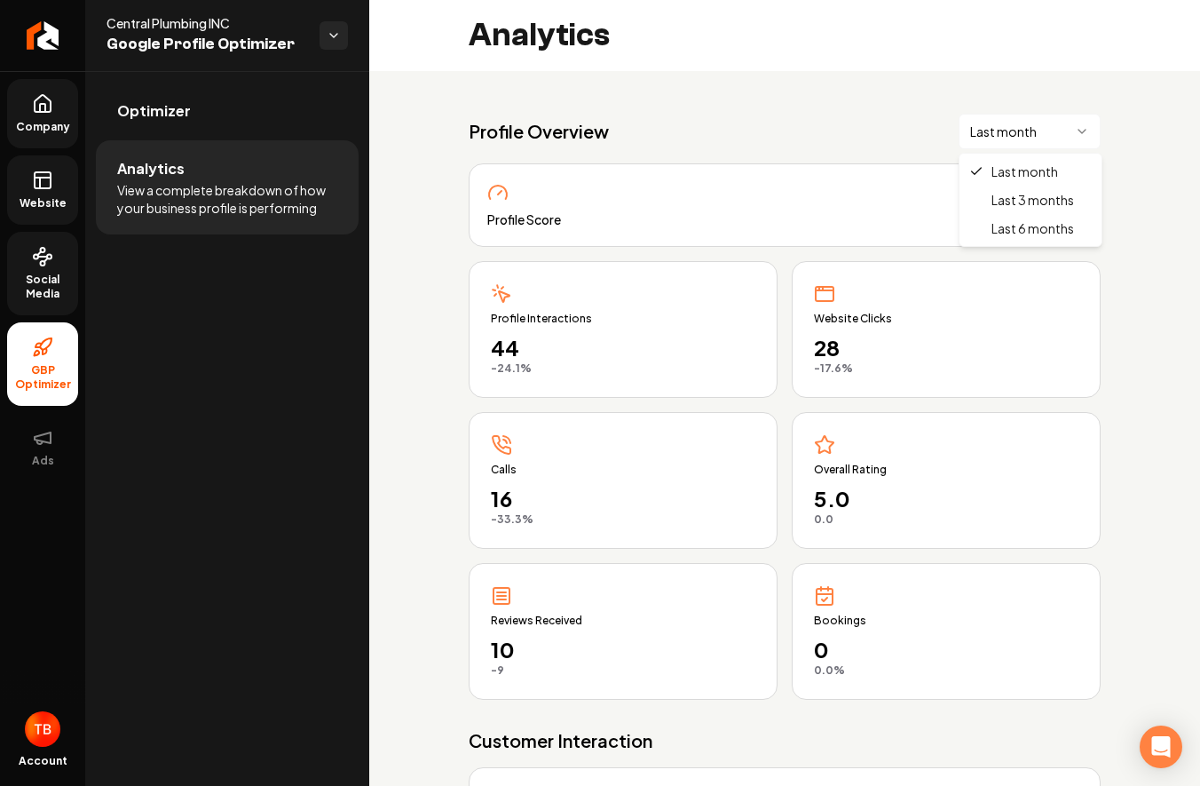
click at [1085, 135] on html "Company Website Social Media GBP Optimizer Ads Account Central Plumbing INC Goo…" at bounding box center [600, 393] width 1200 height 786
click at [56, 182] on link "Website" at bounding box center [42, 189] width 71 height 69
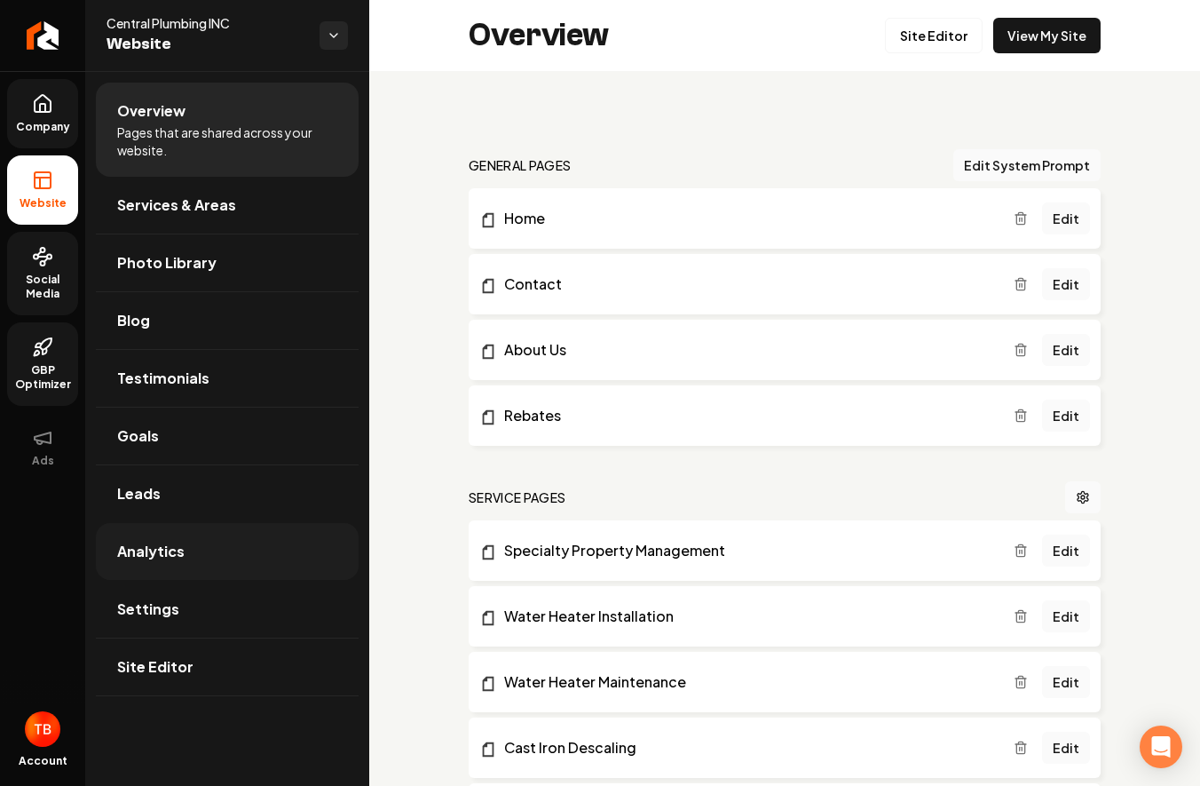
click at [201, 555] on link "Analytics" at bounding box center [227, 551] width 263 height 57
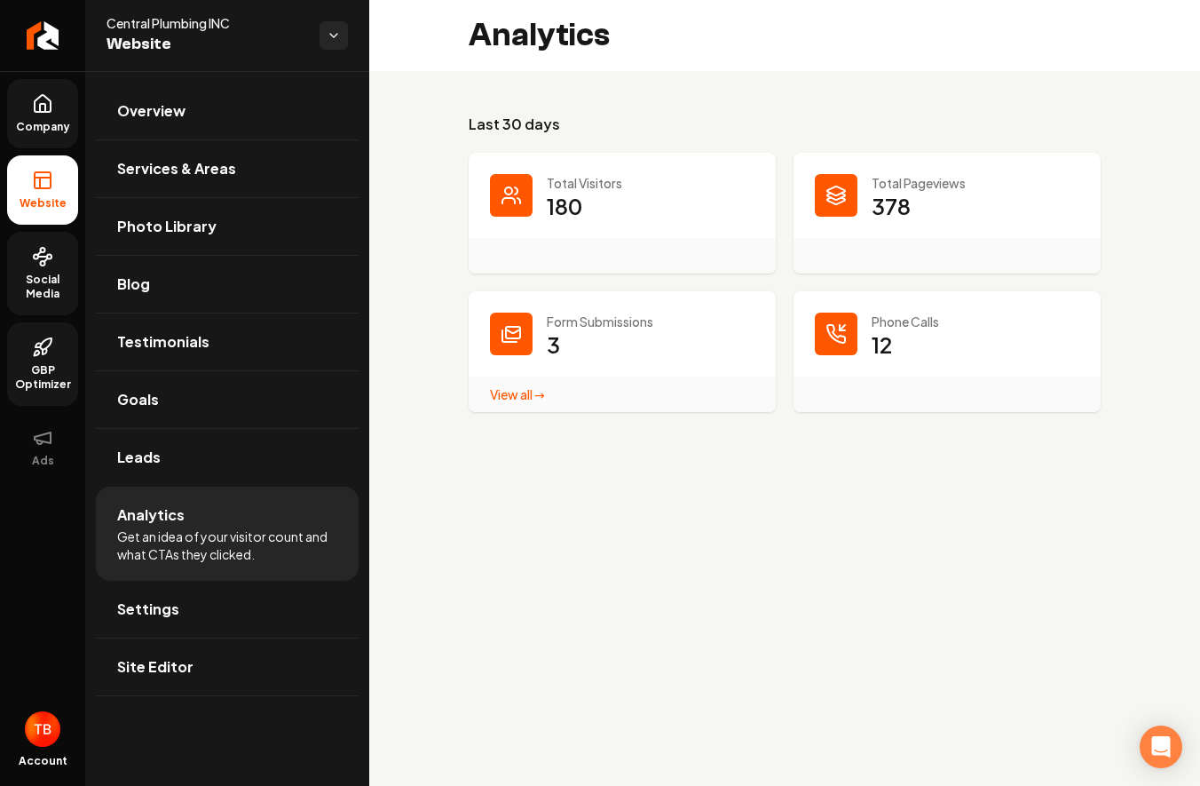
click at [521, 399] on link "View all → Form Submissions stats" at bounding box center [517, 394] width 55 height 16
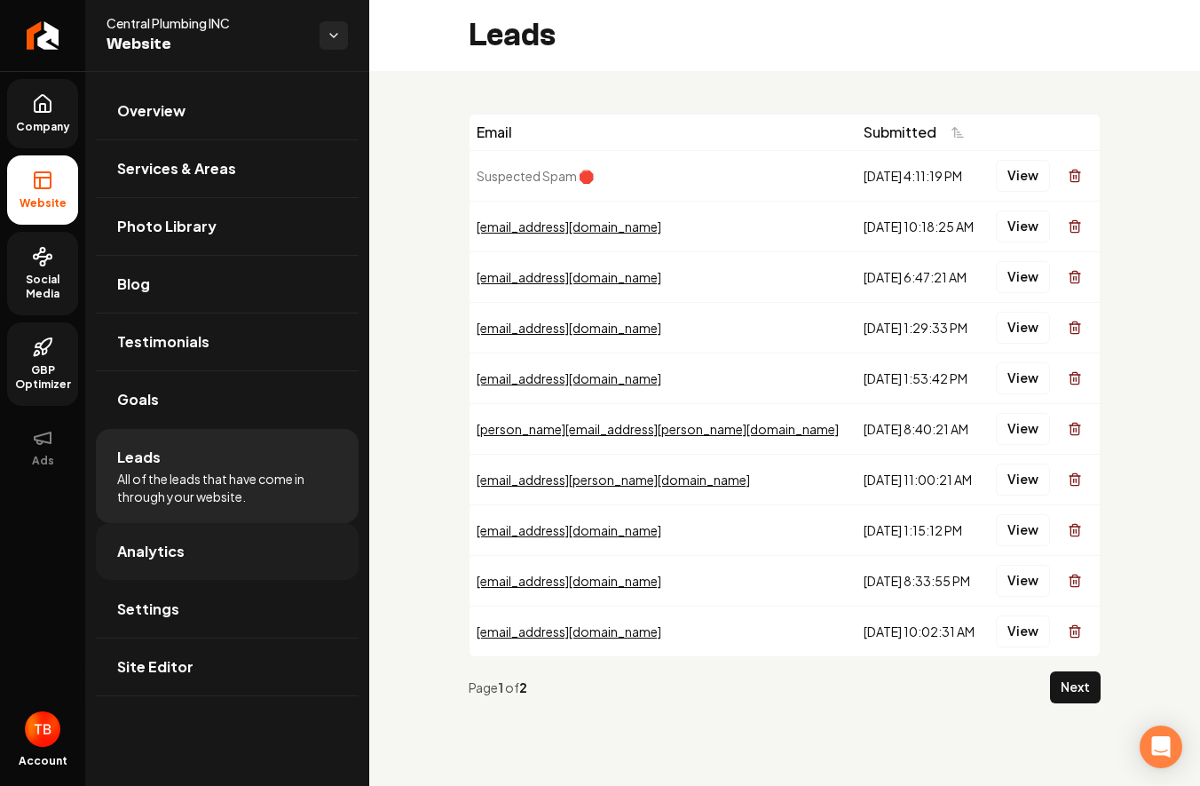
click at [178, 548] on span "Analytics" at bounding box center [150, 551] width 67 height 21
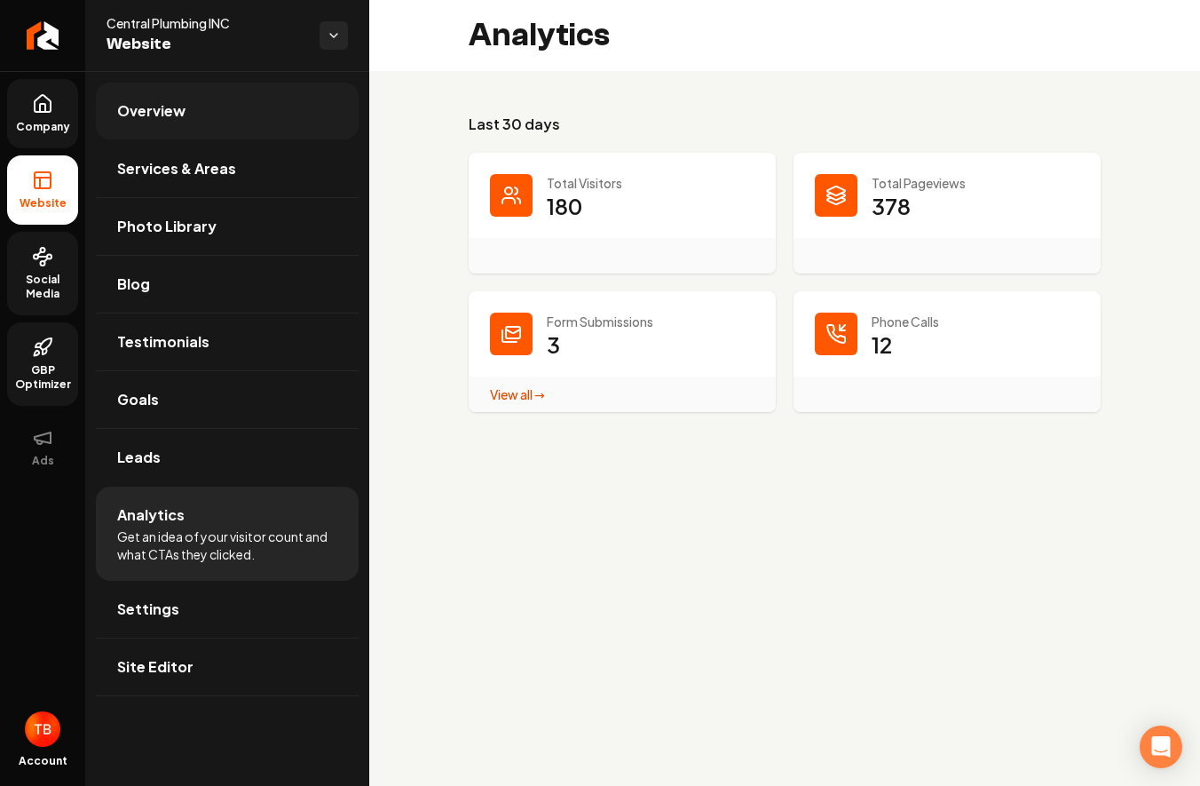
click at [193, 122] on link "Overview" at bounding box center [227, 111] width 263 height 57
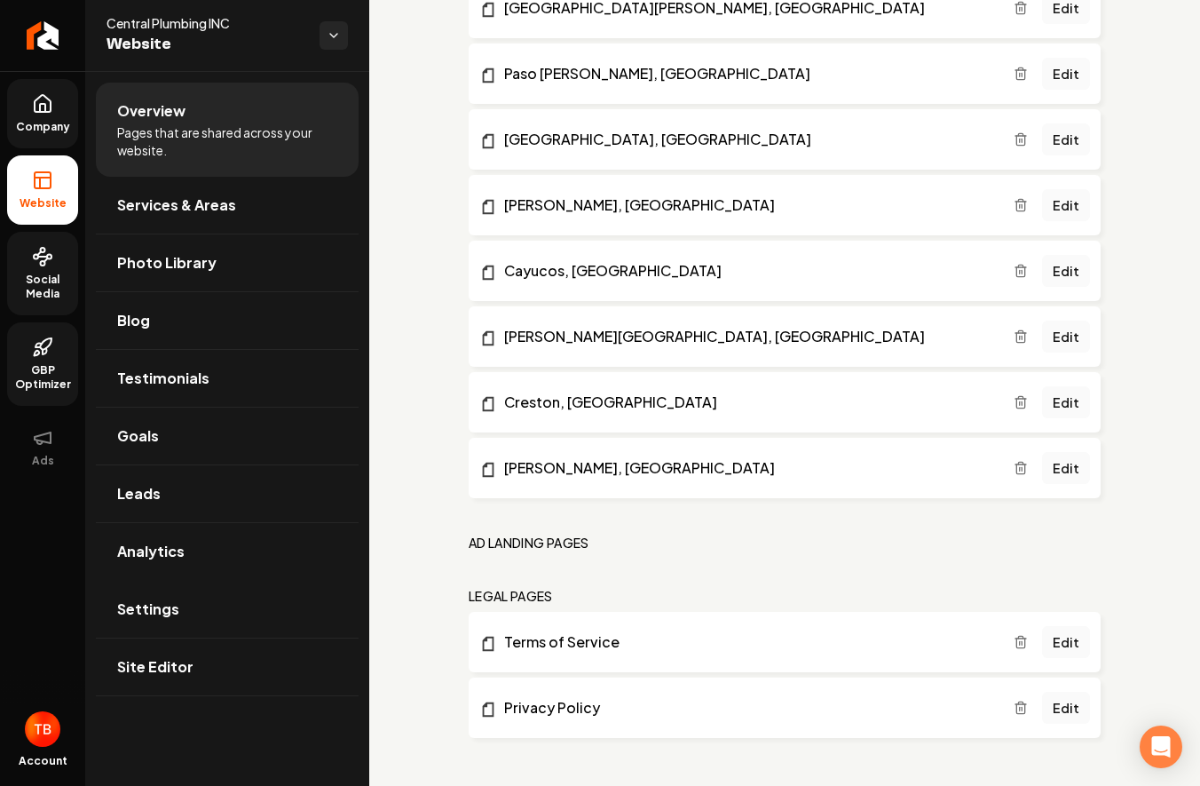
scroll to position [1925, 0]
click at [48, 278] on span "Social Media" at bounding box center [42, 287] width 71 height 28
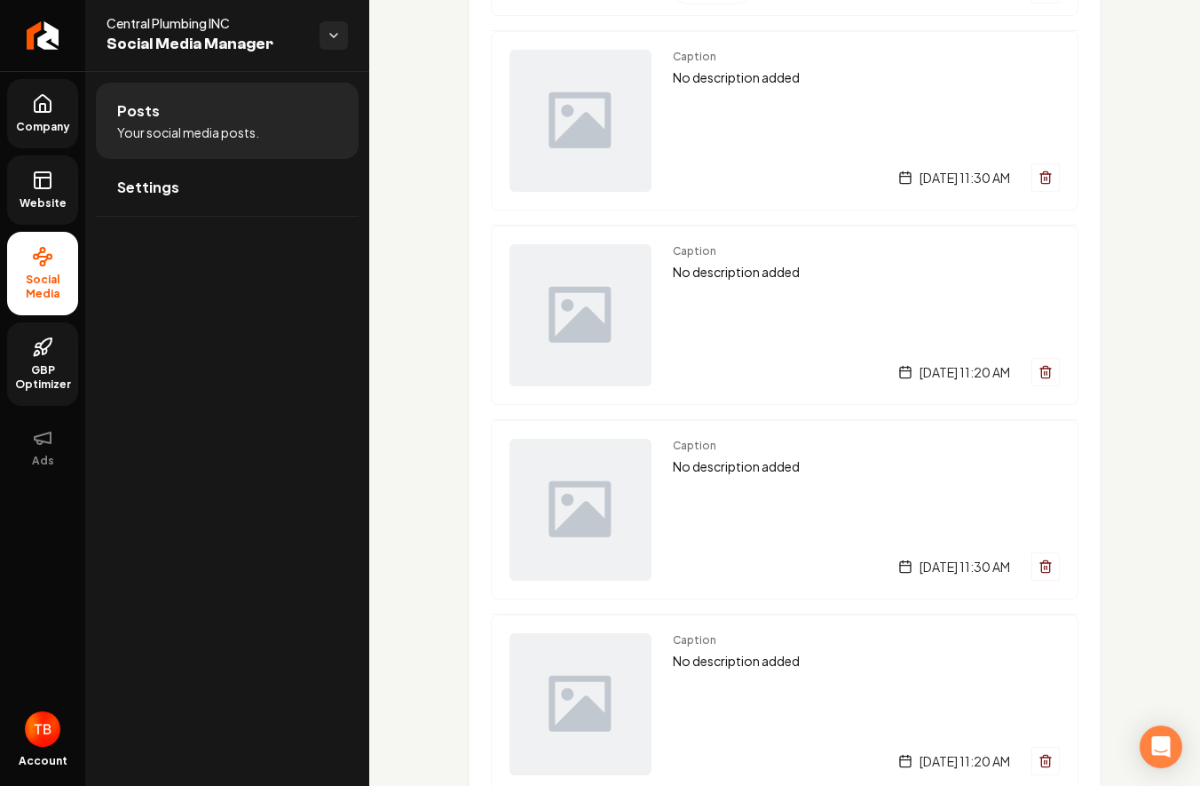
click at [43, 122] on span "Company" at bounding box center [43, 127] width 68 height 14
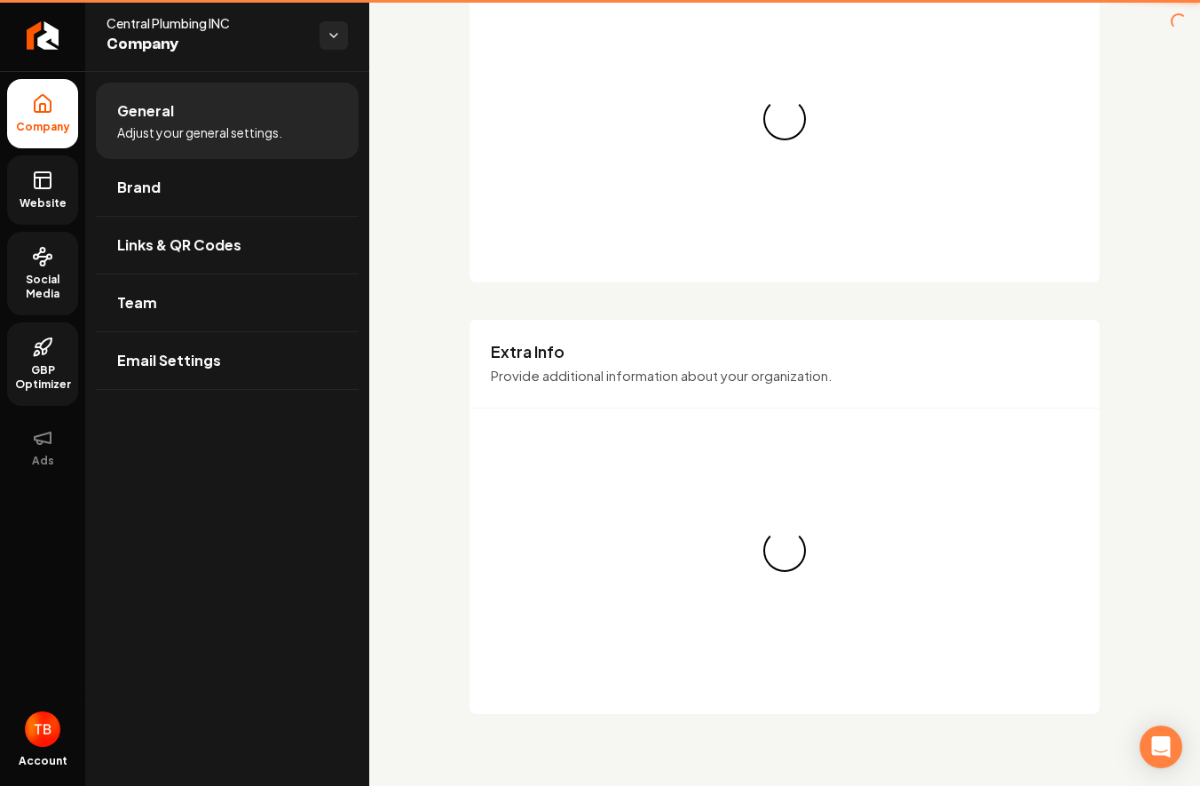
scroll to position [1194, 0]
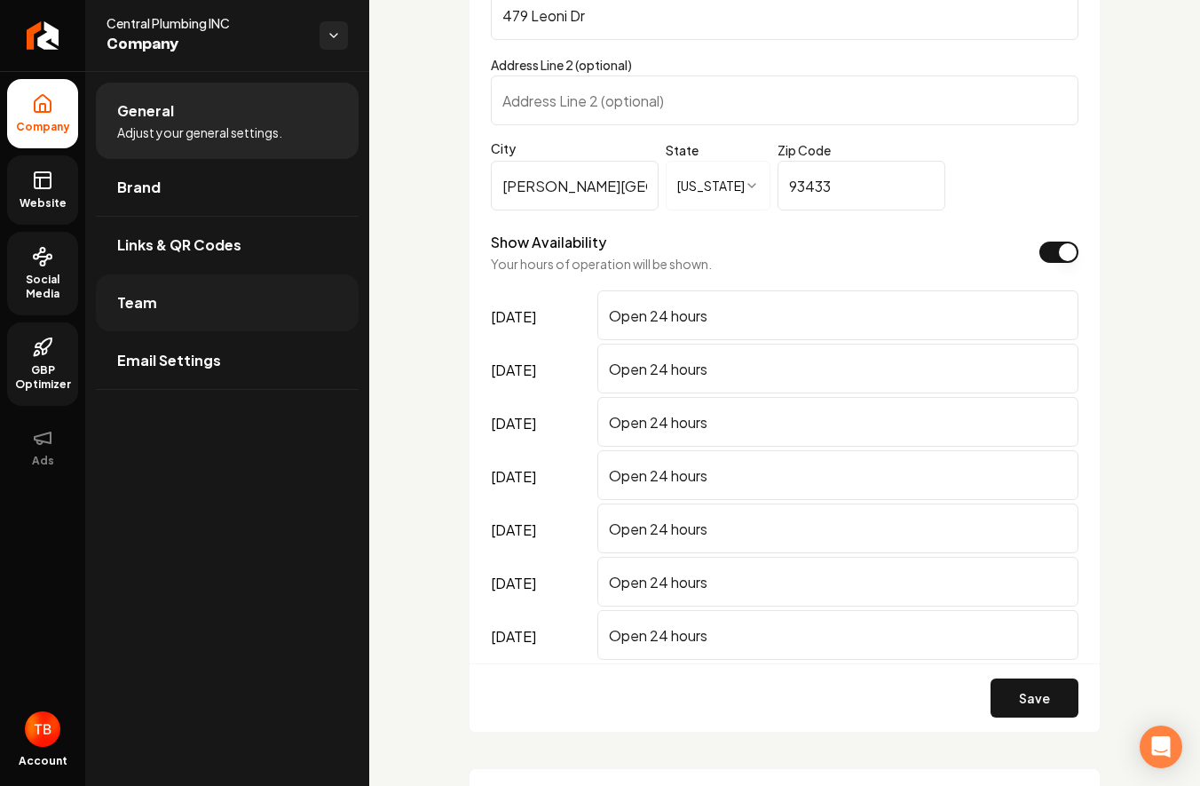
click at [198, 302] on link "Team" at bounding box center [227, 302] width 263 height 57
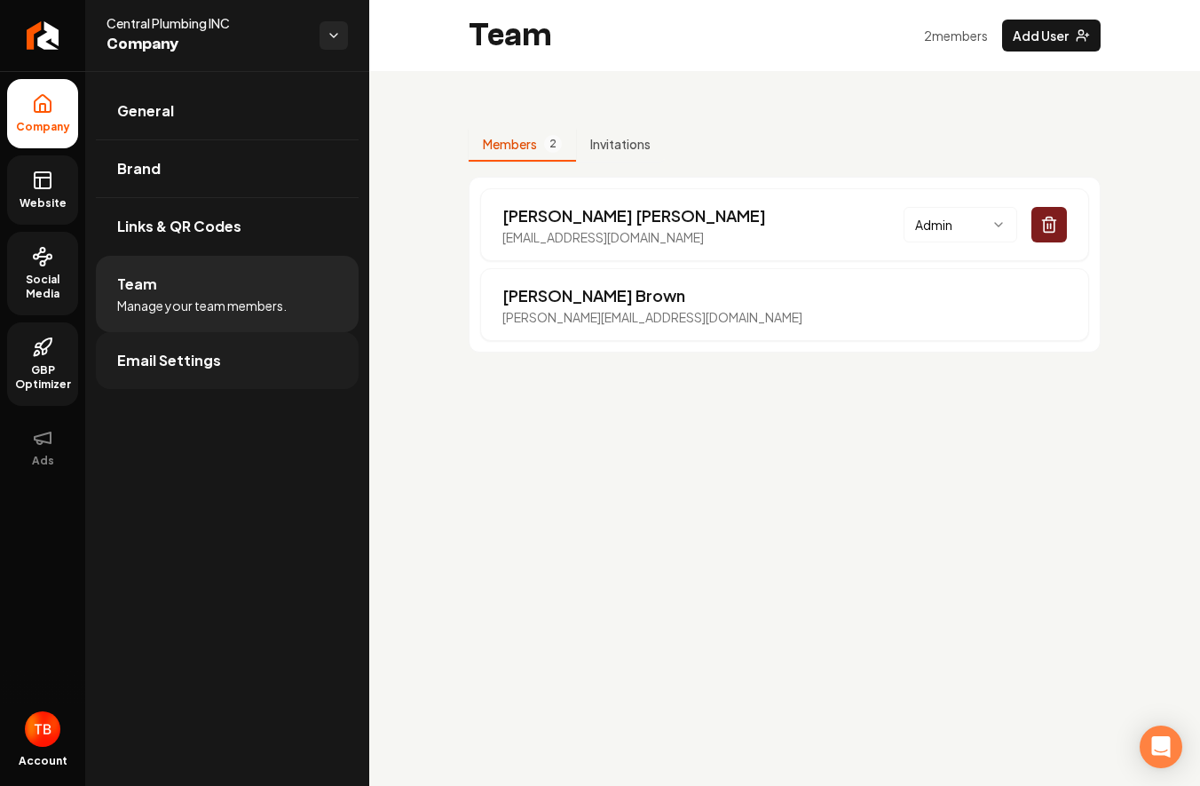
click at [179, 373] on link "Email Settings" at bounding box center [227, 360] width 263 height 57
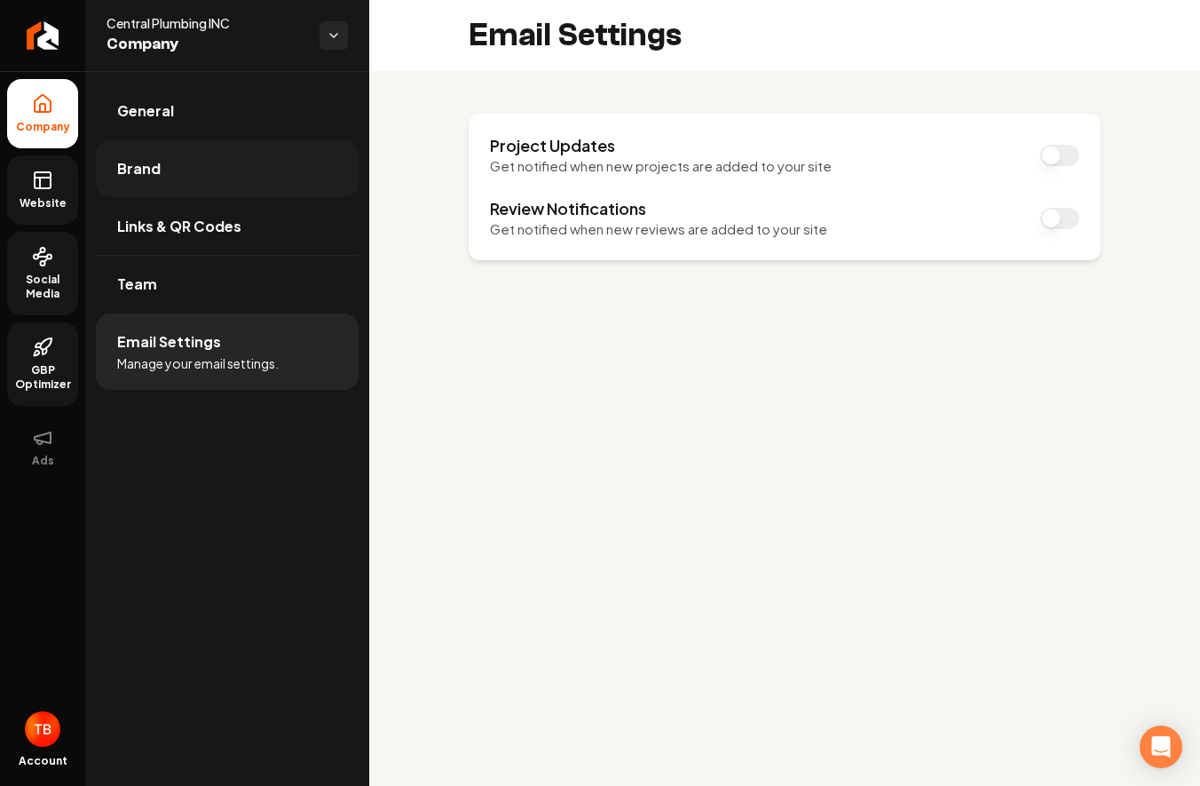
click at [164, 165] on link "Brand" at bounding box center [227, 168] width 263 height 57
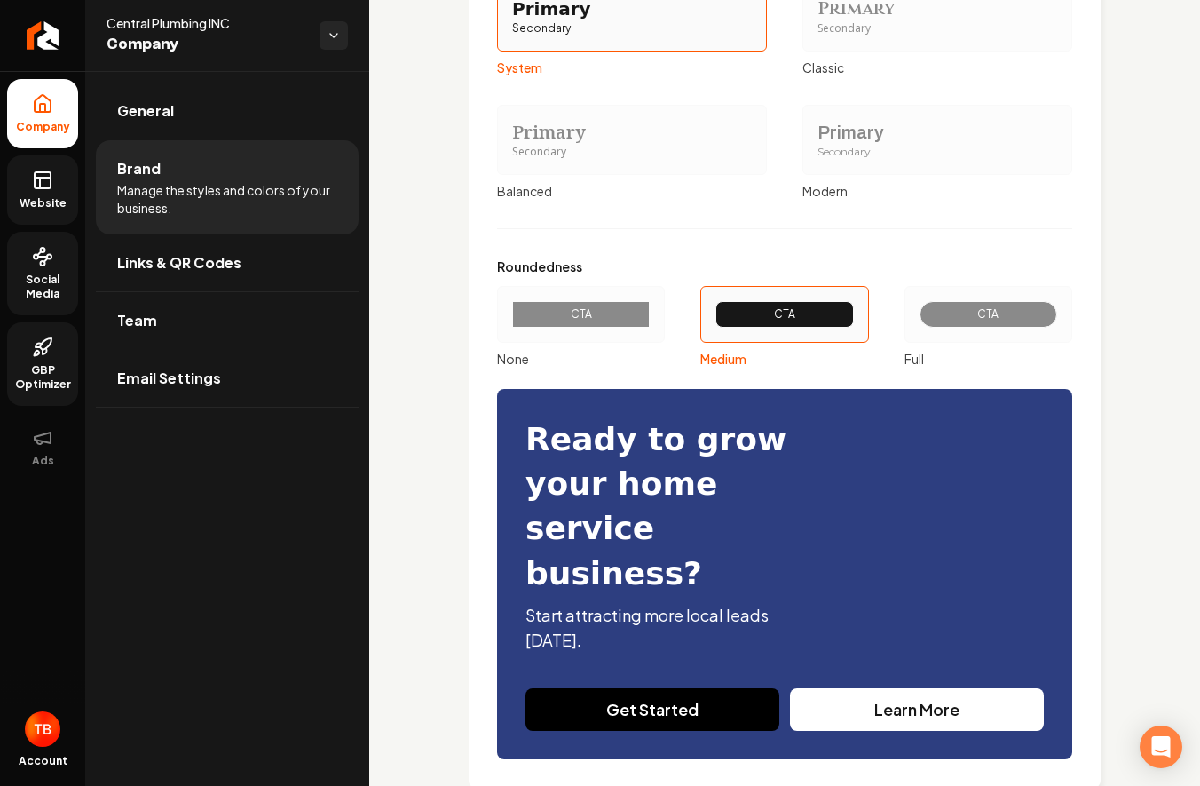
scroll to position [1980, 0]
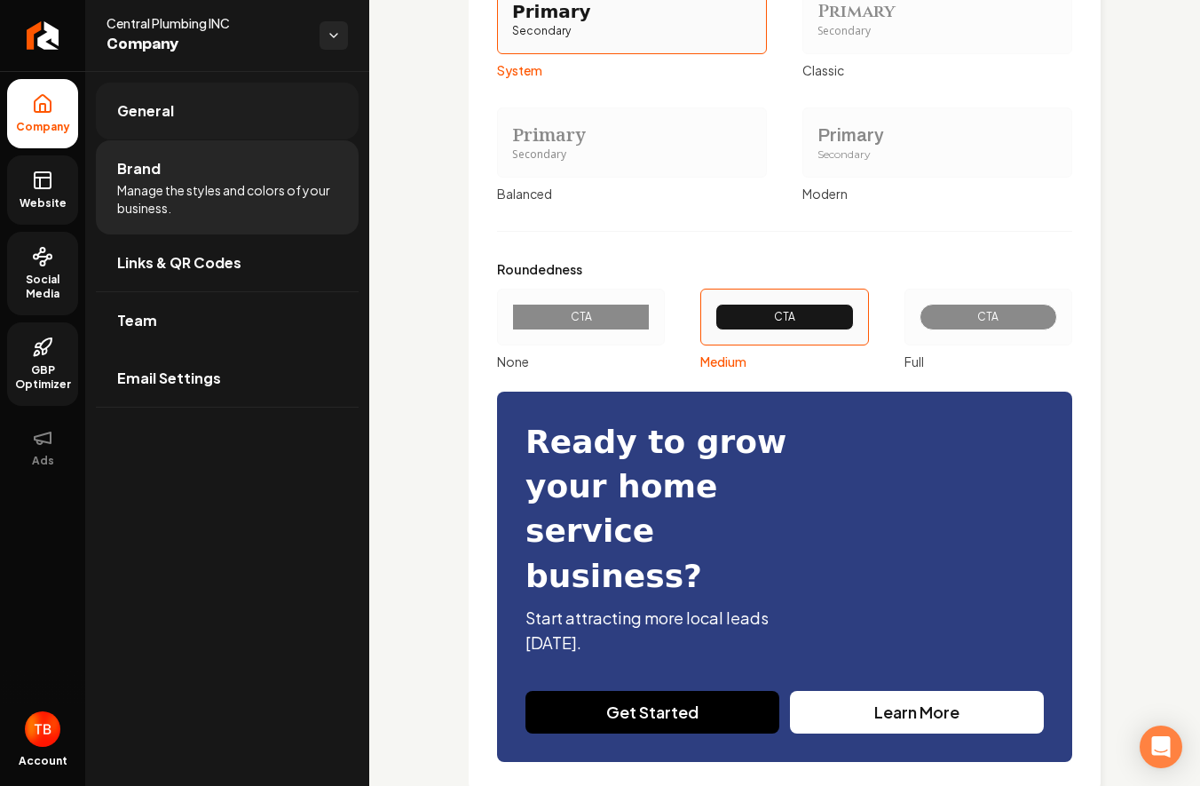
click at [153, 96] on link "General" at bounding box center [227, 111] width 263 height 57
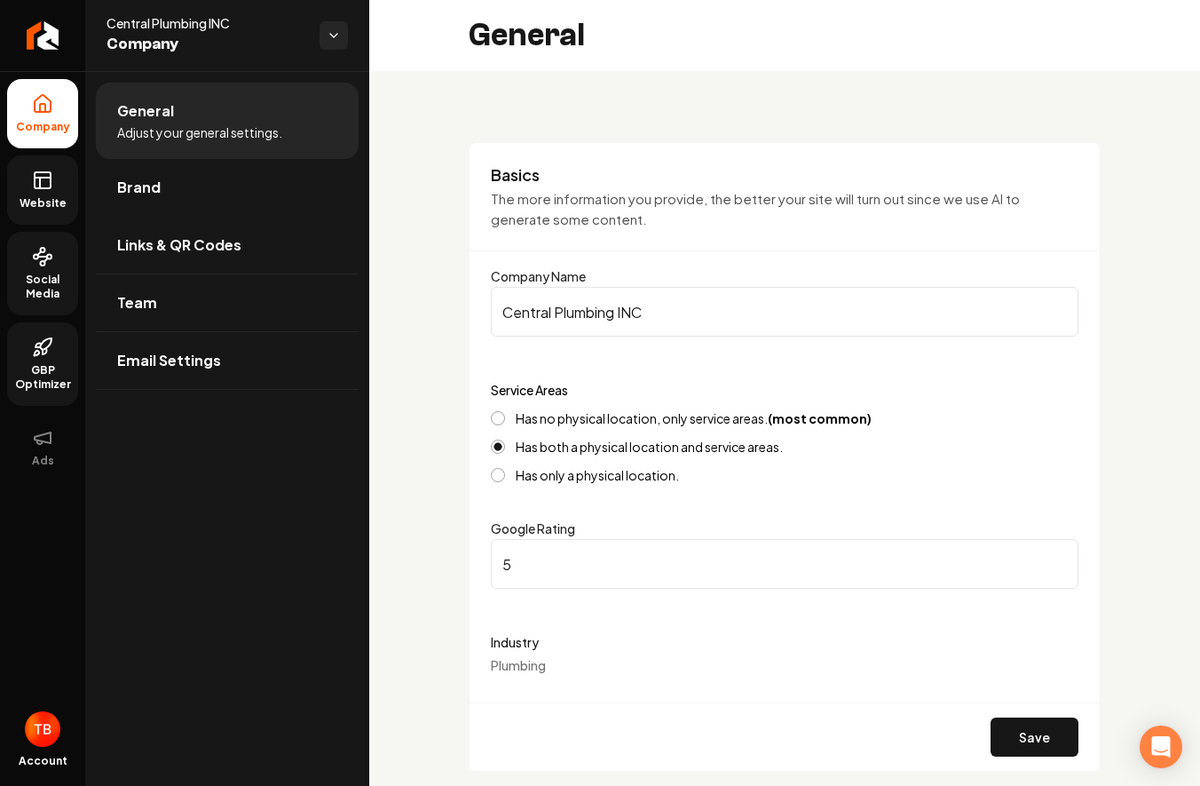
click at [36, 261] on icon at bounding box center [42, 256] width 21 height 21
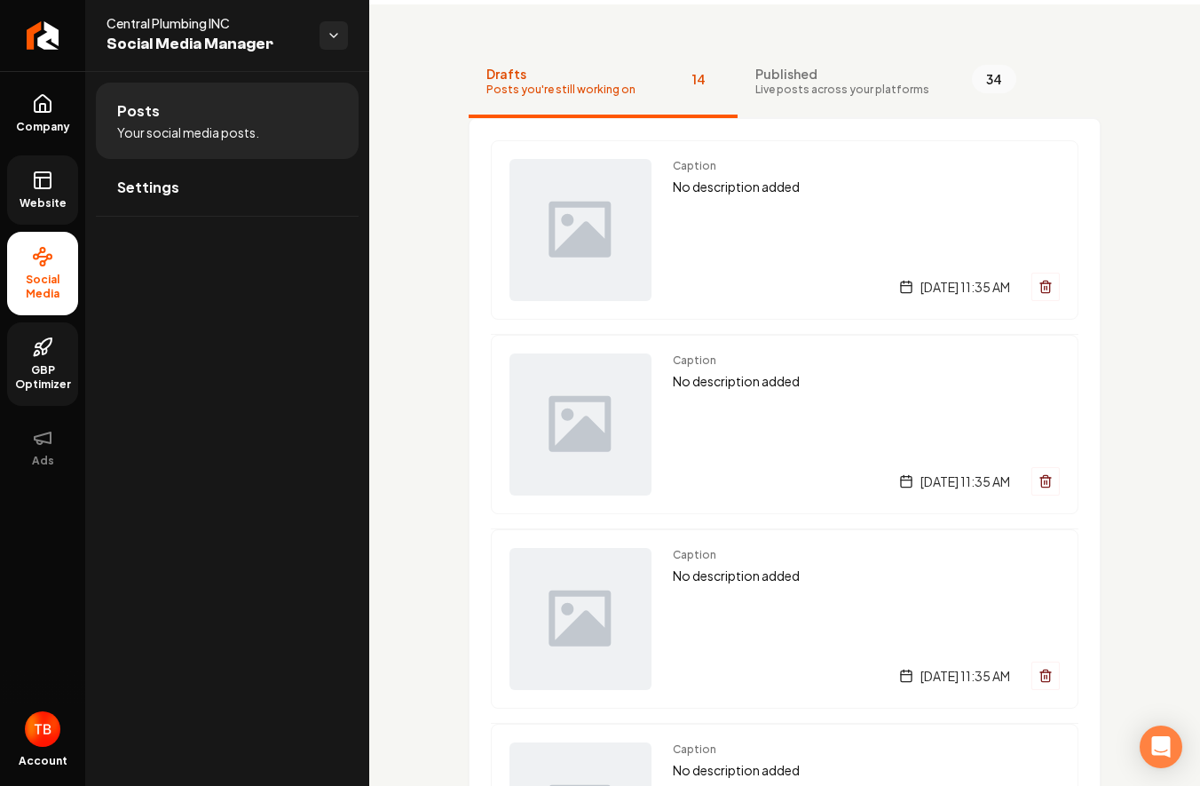
scroll to position [68, 0]
click at [234, 187] on link "Settings" at bounding box center [227, 187] width 263 height 57
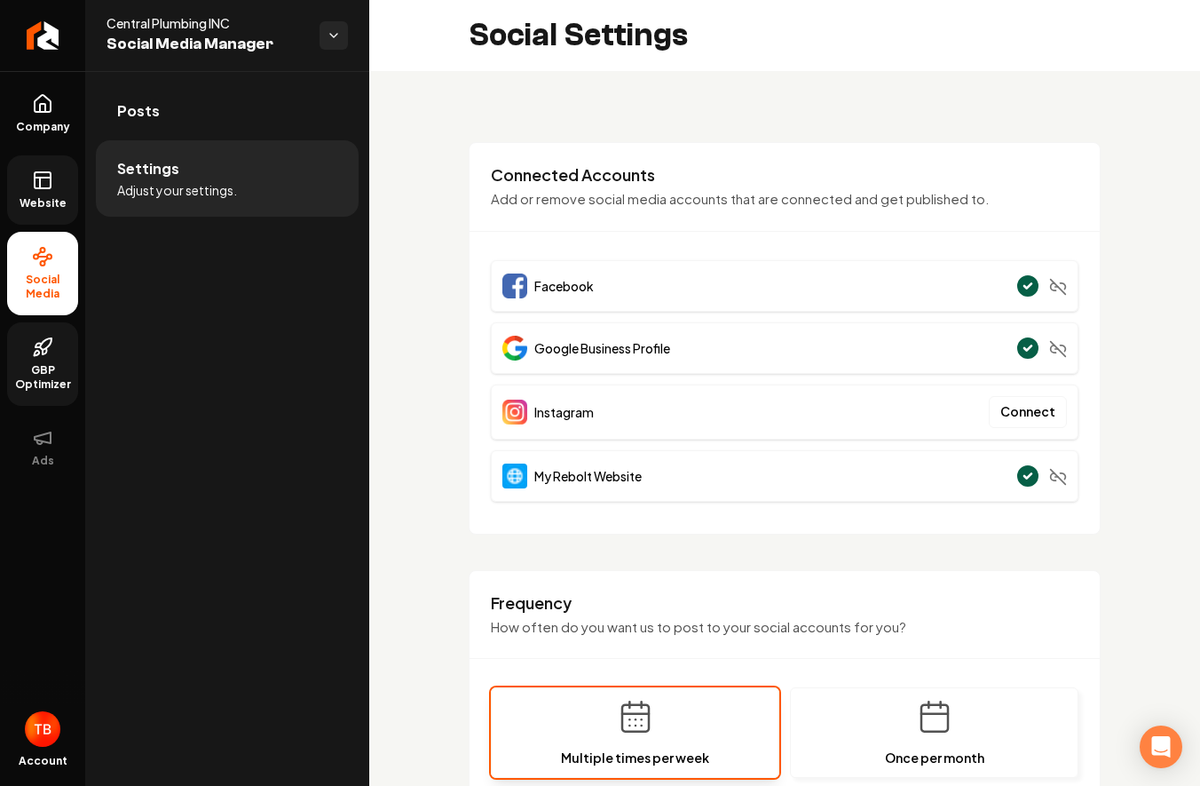
click at [552, 282] on span "Facebook" at bounding box center [563, 286] width 59 height 18
click at [209, 110] on link "Posts" at bounding box center [227, 111] width 263 height 57
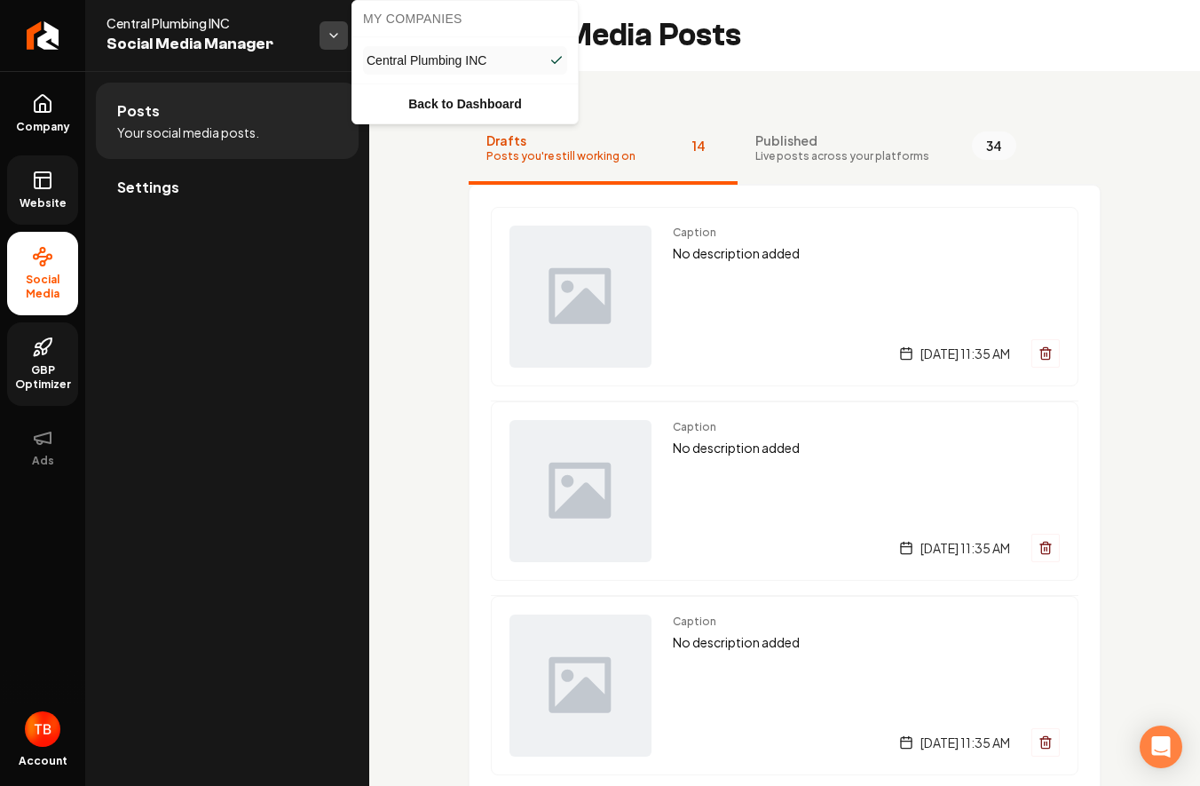
click at [330, 36] on html "Company Website Social Media GBP Optimizer Ads Account Central Plumbing INC Soc…" at bounding box center [600, 393] width 1200 height 786
click at [251, 259] on html "Company Website Social Media GBP Optimizer Ads Account Central Plumbing INC Soc…" at bounding box center [600, 393] width 1200 height 786
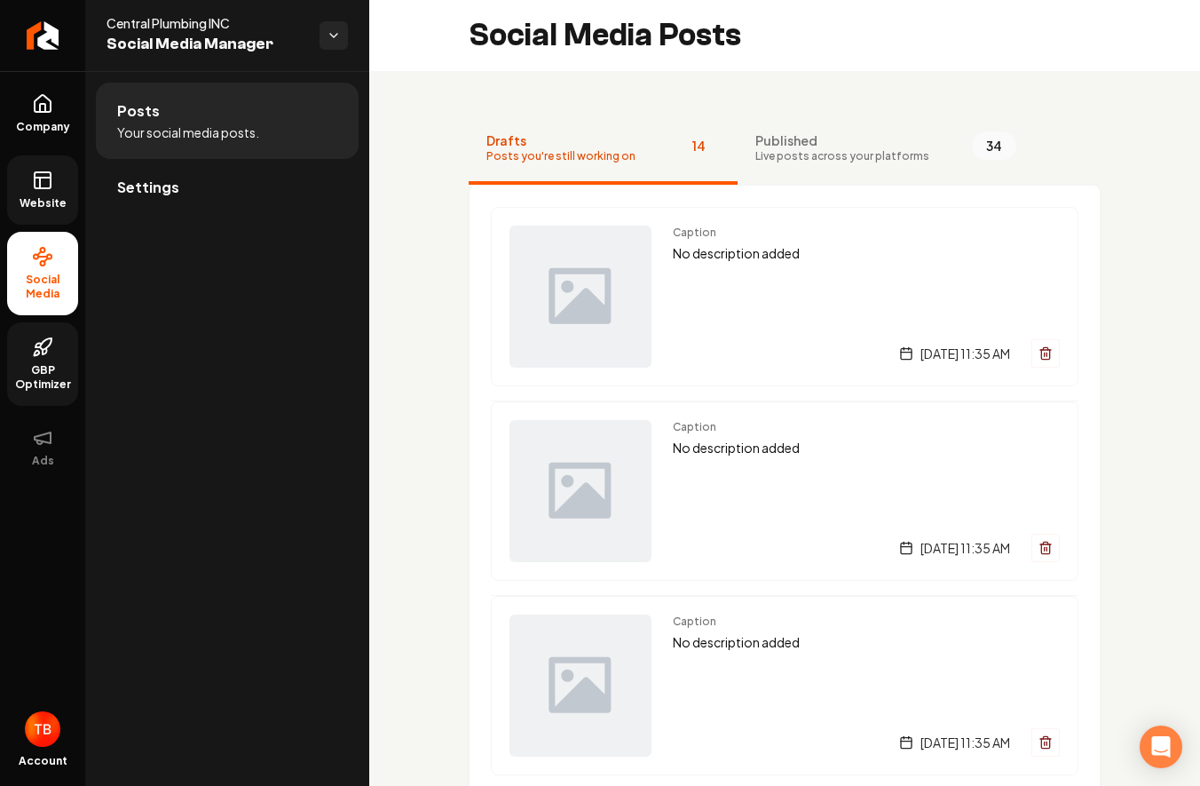
click at [43, 728] on img "Open user button" at bounding box center [43, 729] width 36 height 36
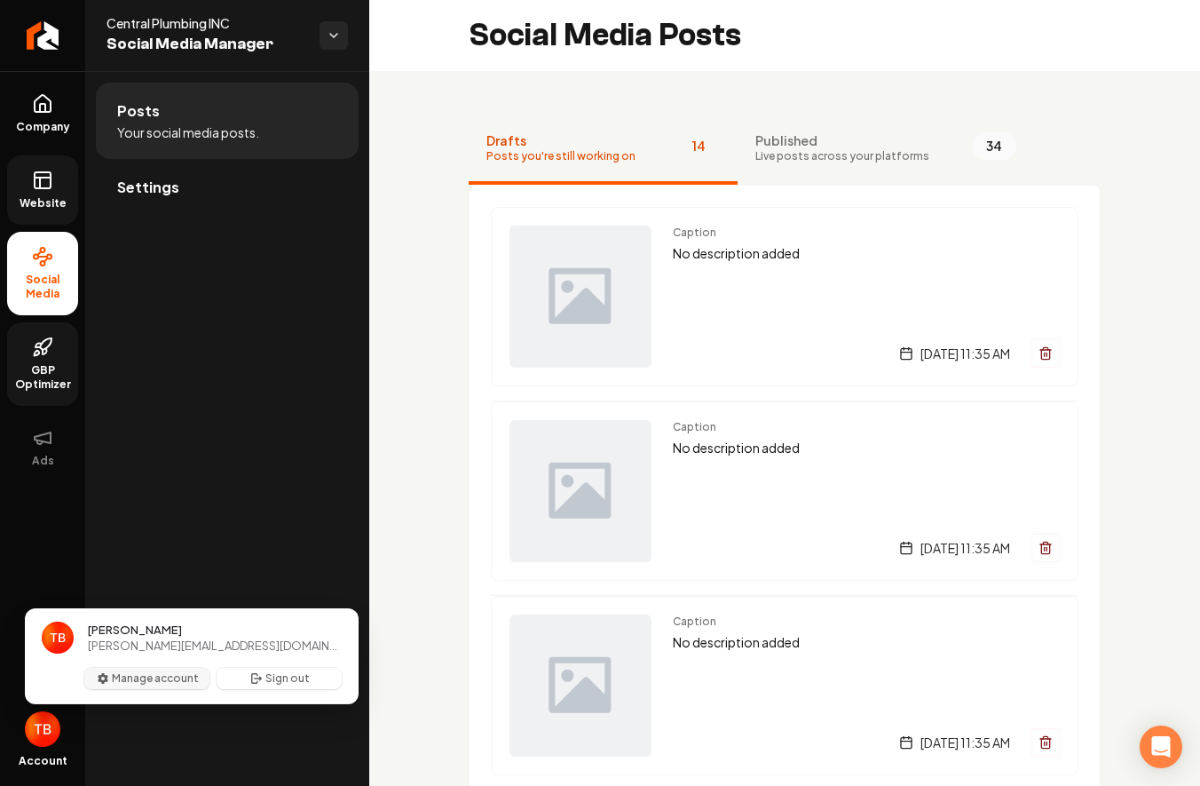
click at [179, 682] on button "Manage account" at bounding box center [146, 677] width 125 height 21
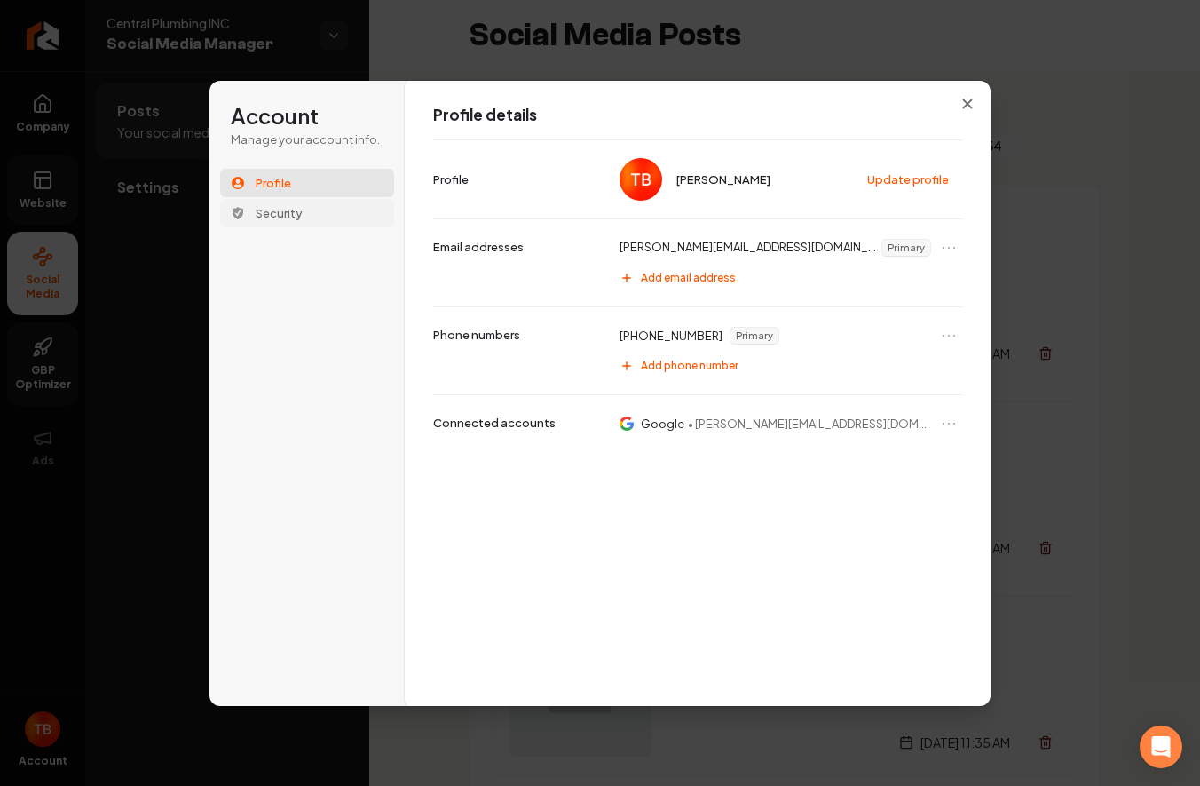
click at [269, 220] on span "Security" at bounding box center [279, 213] width 47 height 16
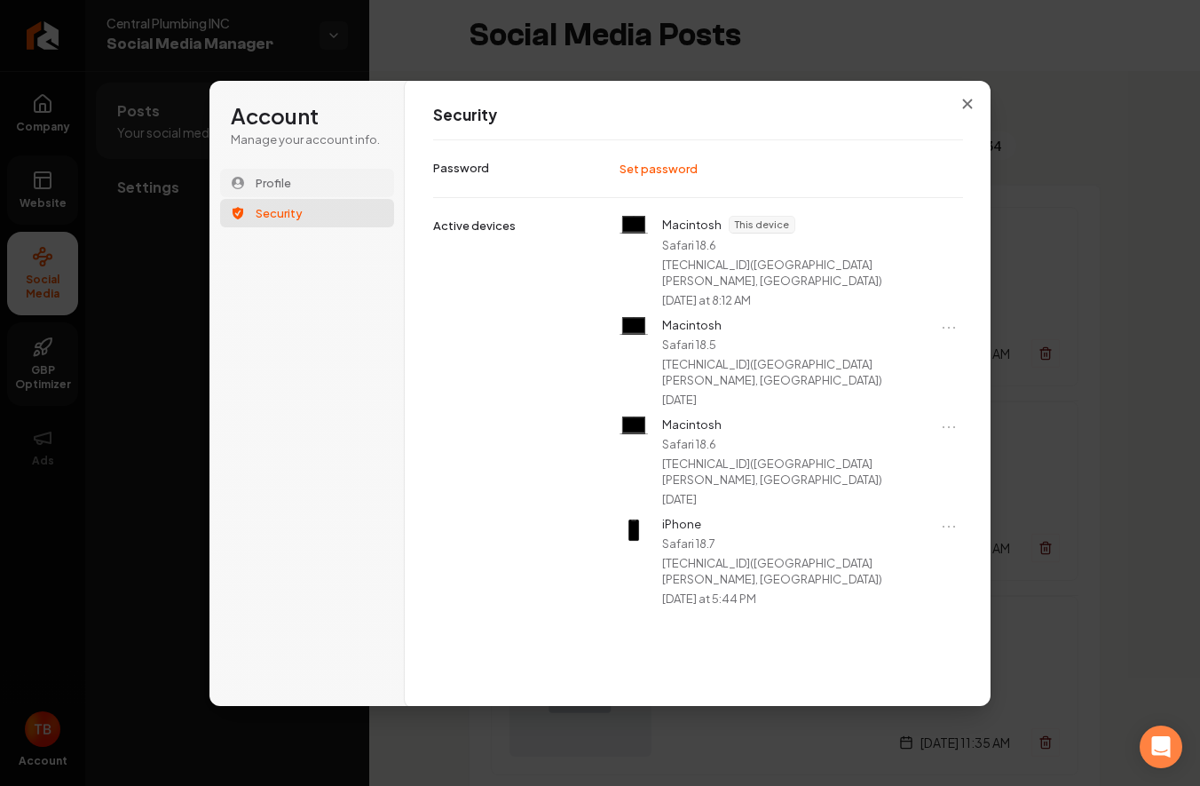
click at [270, 180] on span "Profile" at bounding box center [274, 183] width 36 height 16
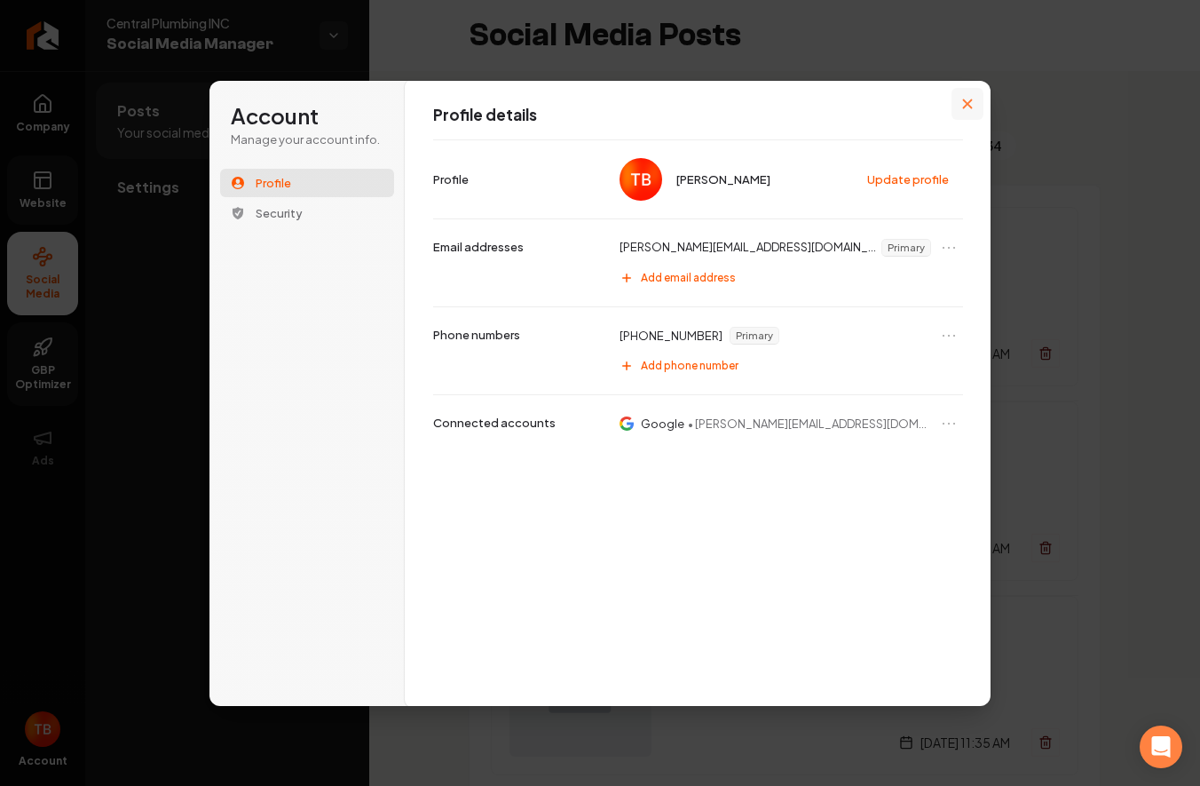
click at [964, 103] on icon "Close modal" at bounding box center [967, 104] width 11 height 11
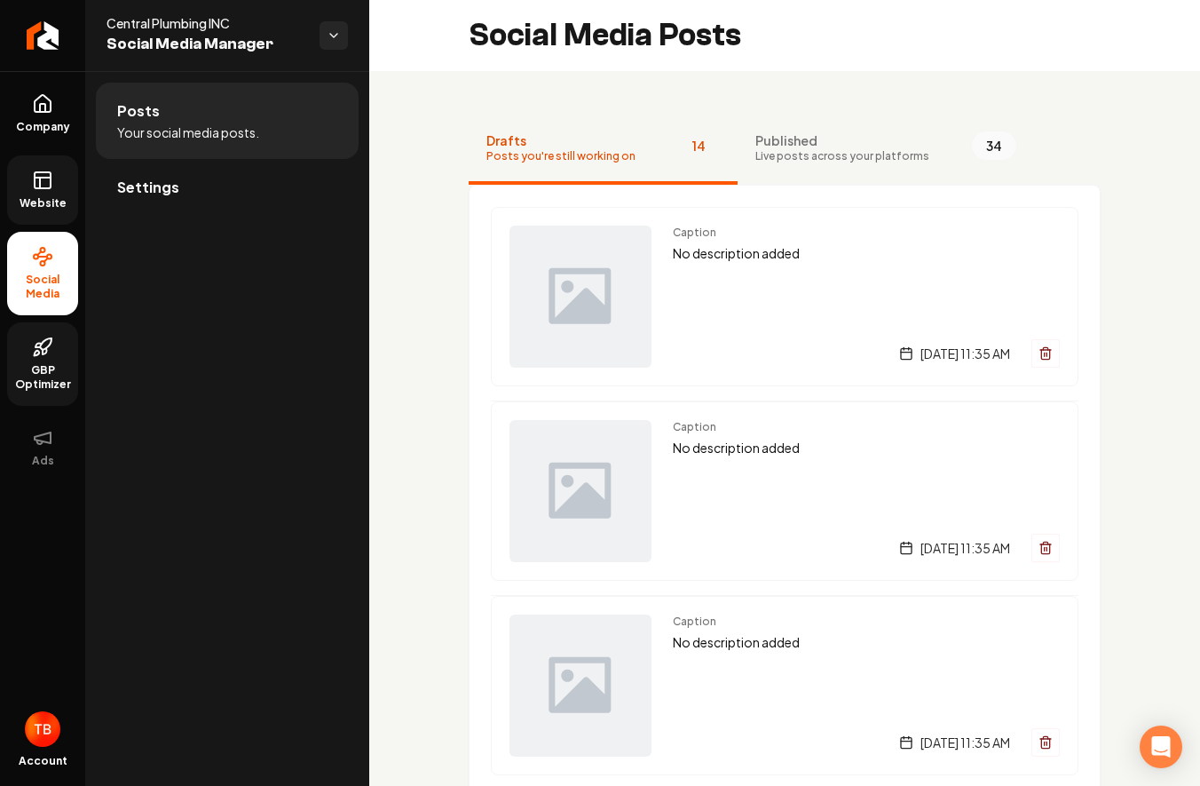
click at [59, 187] on link "Website" at bounding box center [42, 189] width 71 height 69
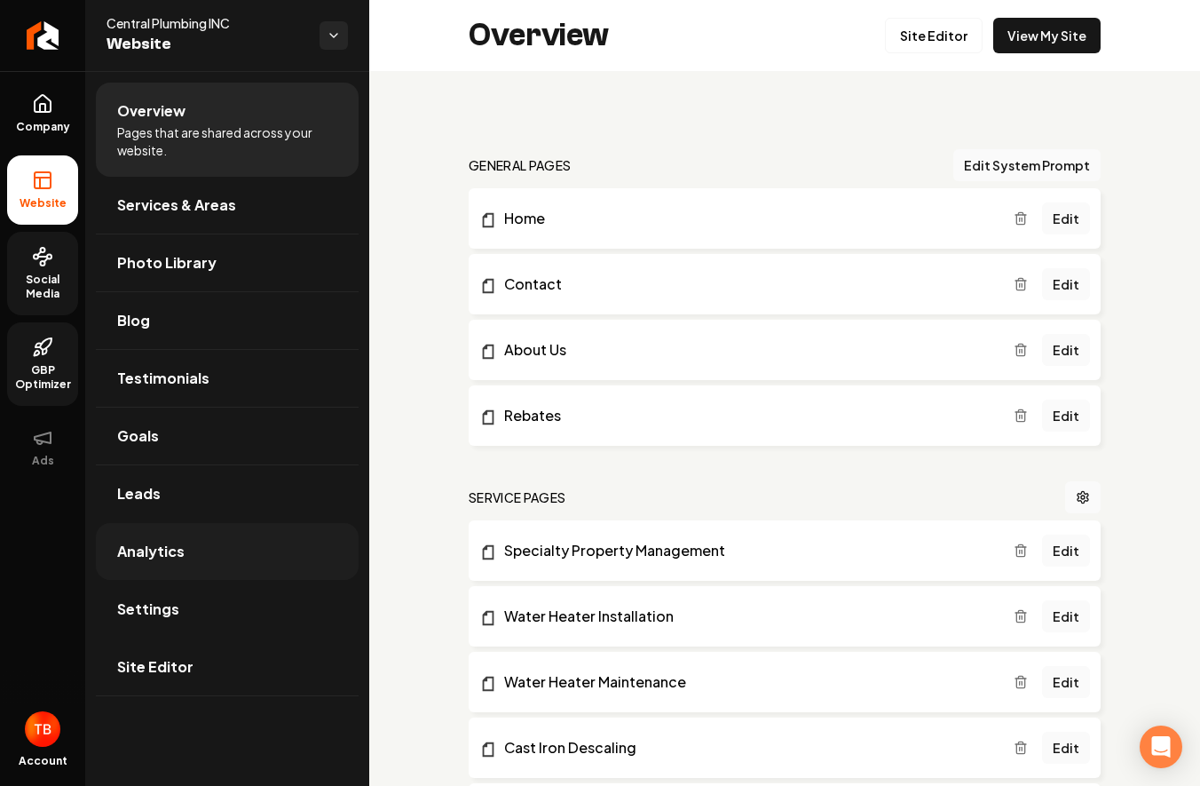
click at [211, 566] on link "Analytics" at bounding box center [227, 551] width 263 height 57
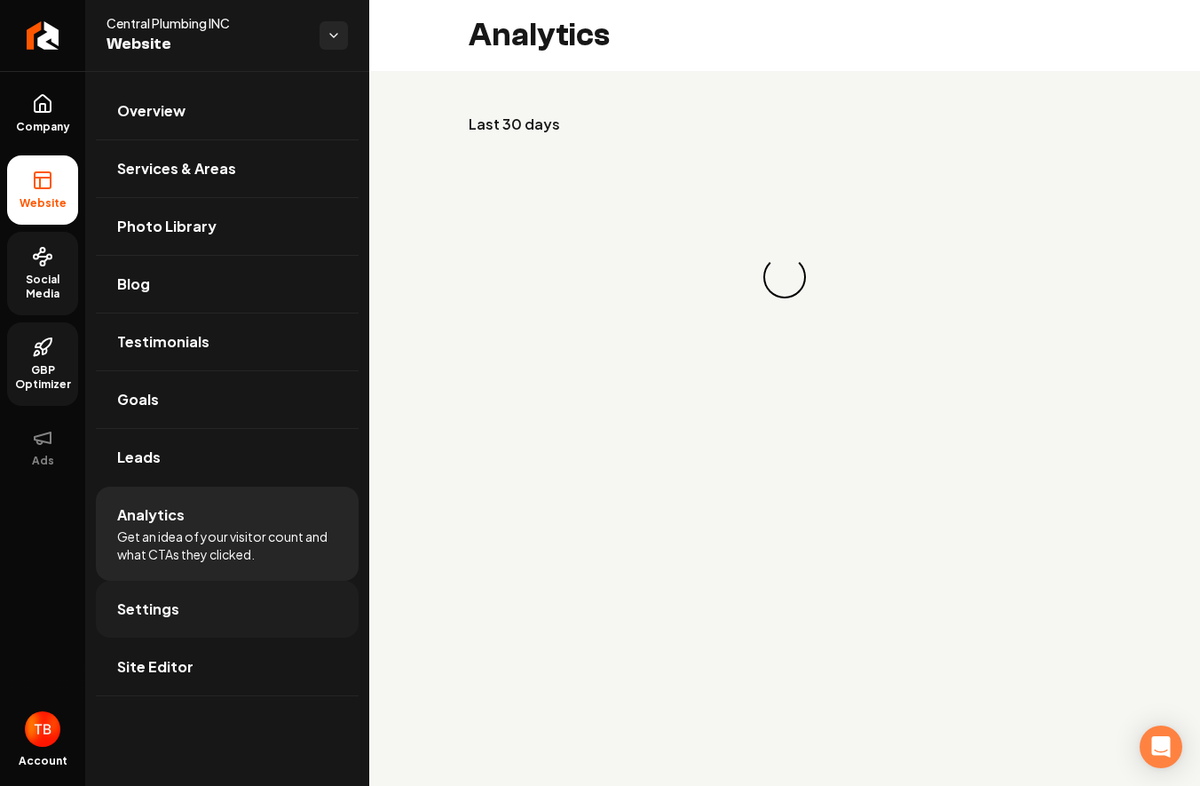
click at [198, 612] on link "Settings" at bounding box center [227, 609] width 263 height 57
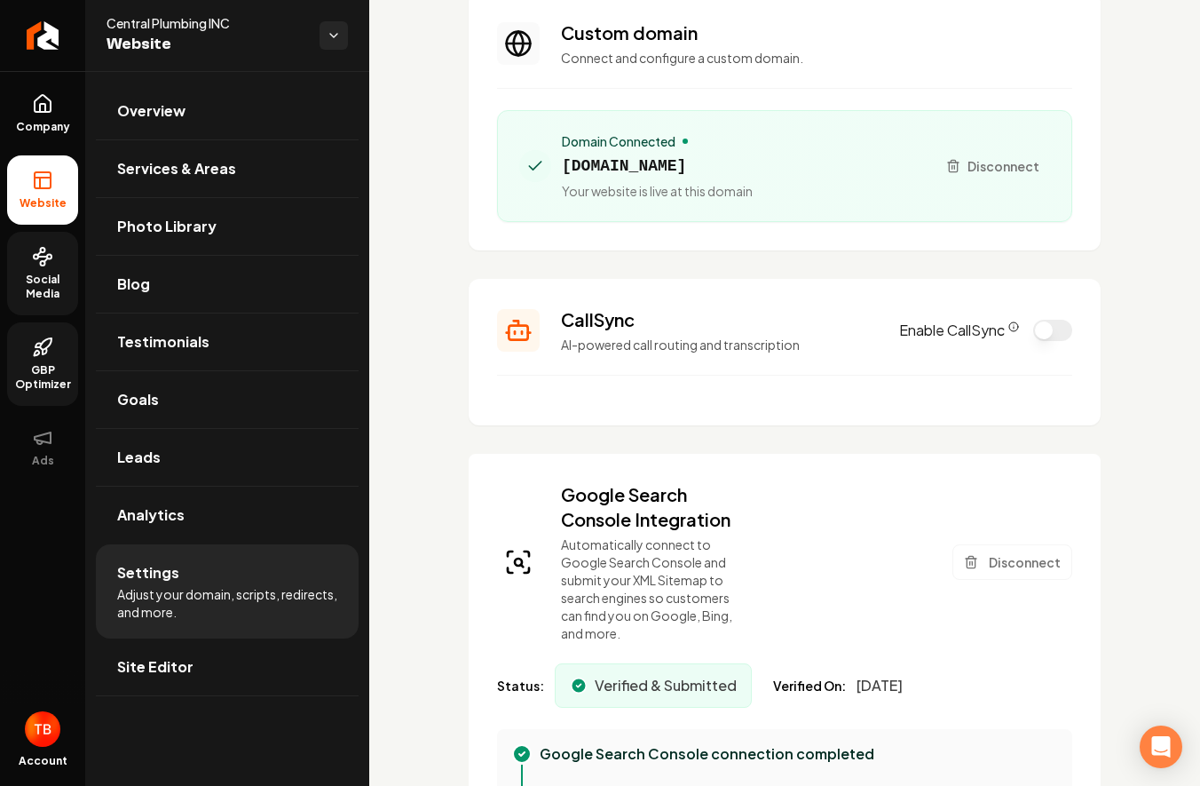
scroll to position [116, 0]
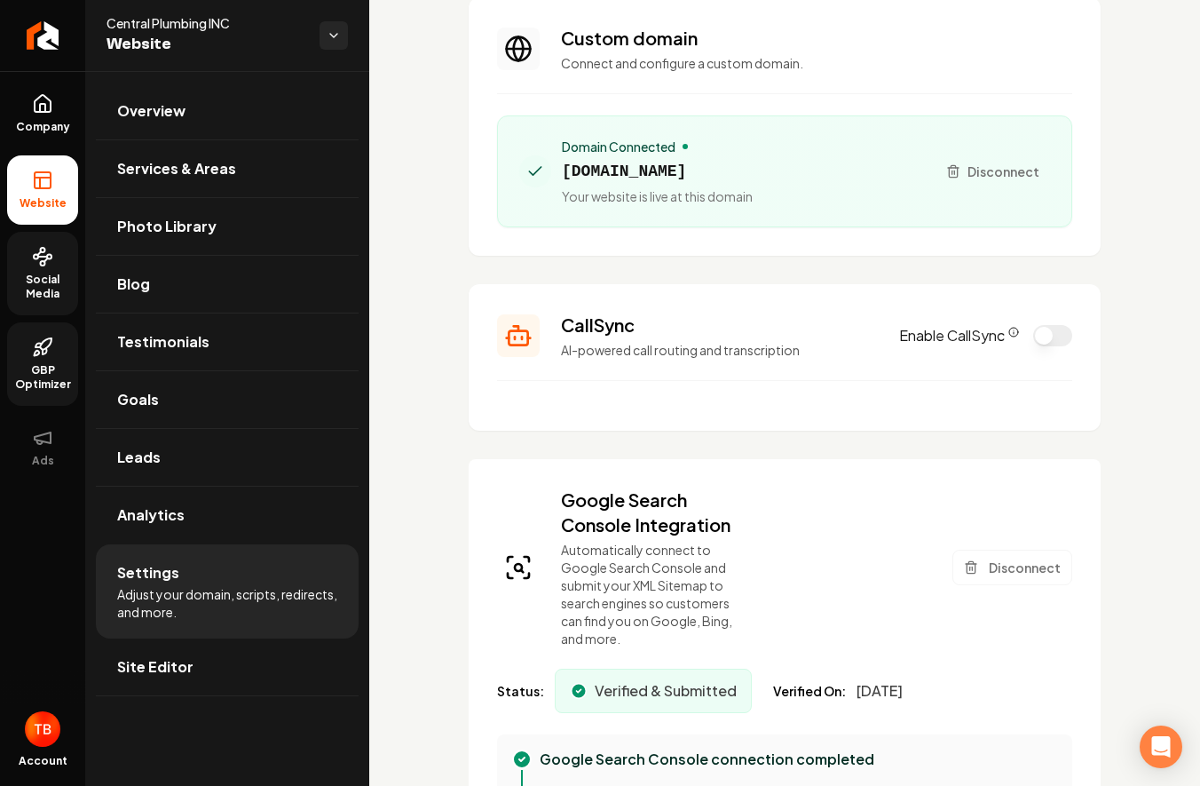
click at [1013, 333] on icon "CallSync Info" at bounding box center [1013, 332] width 11 height 11
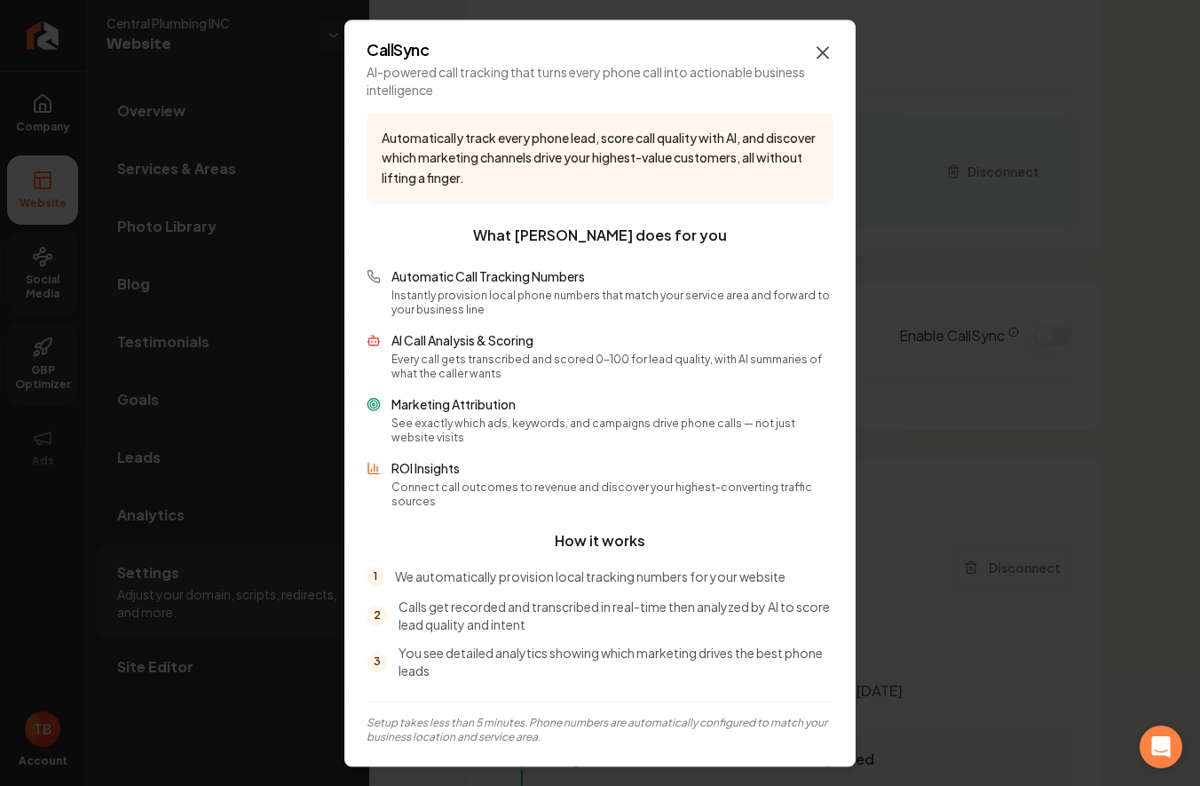
click at [823, 63] on icon "button" at bounding box center [822, 52] width 21 height 21
